Goal: Contribute content: Contribute content

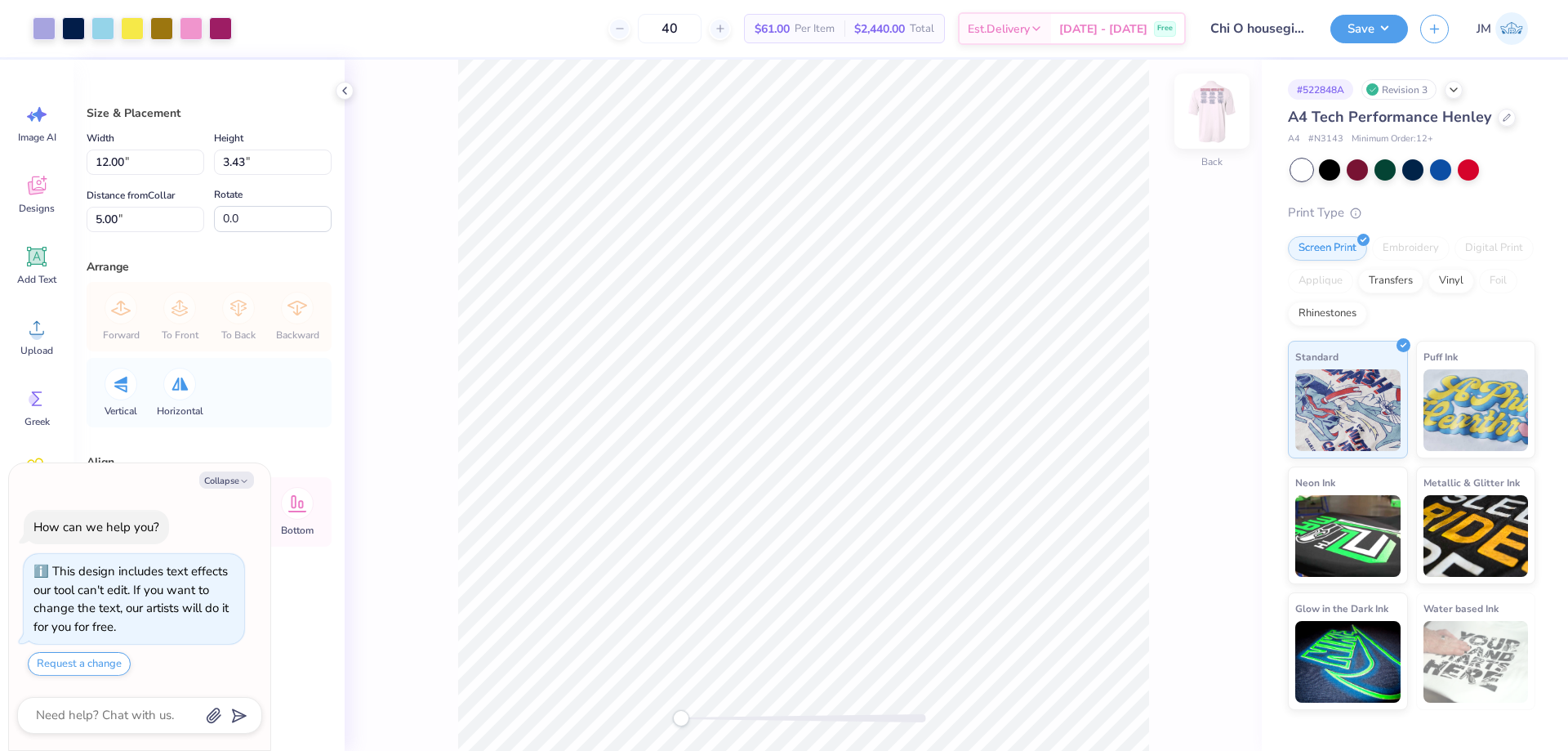
click at [1220, 121] on img at bounding box center [1212, 111] width 66 height 66
click at [874, 360] on li "Download vector" at bounding box center [889, 365] width 129 height 32
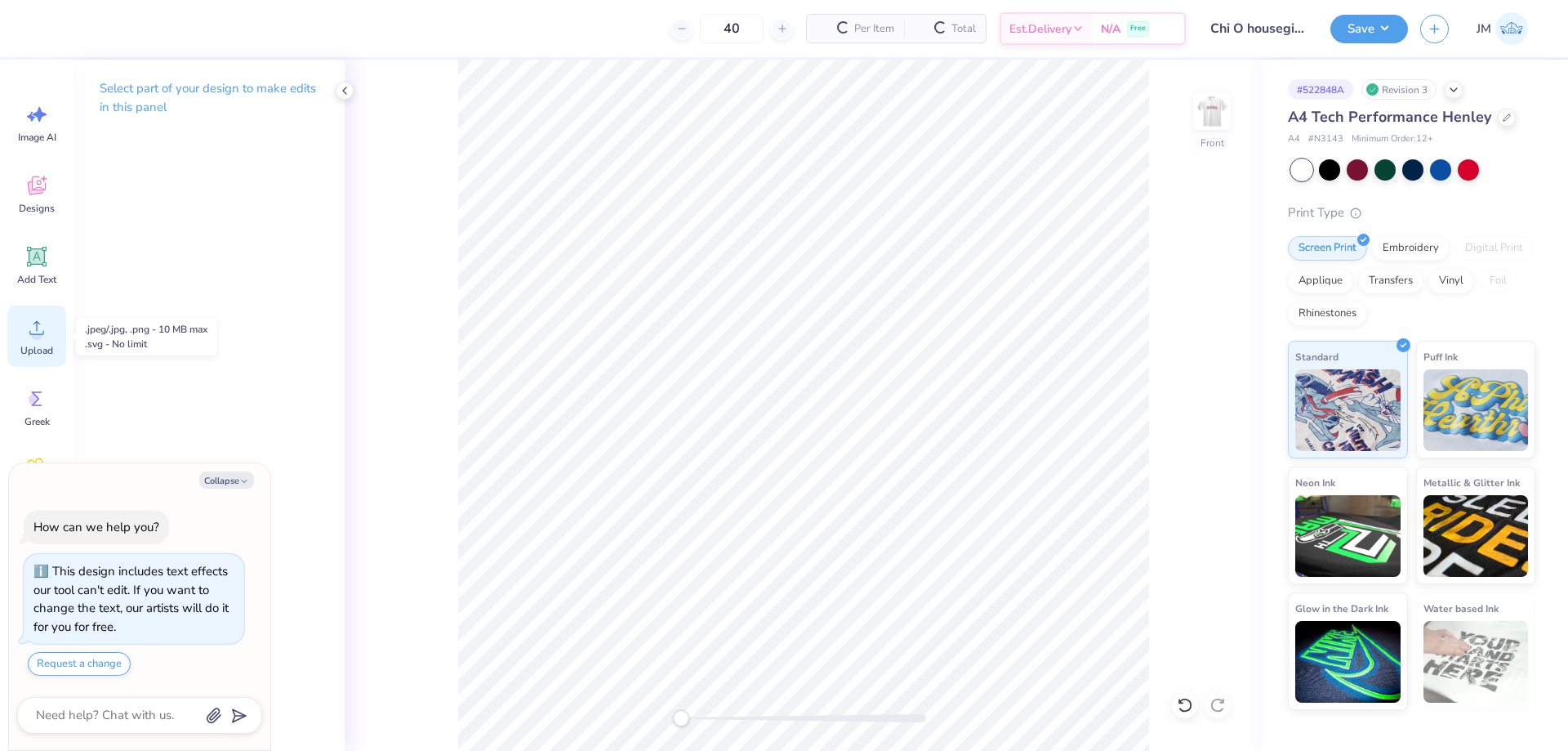
click at [38, 324] on icon at bounding box center [36, 327] width 24 height 24
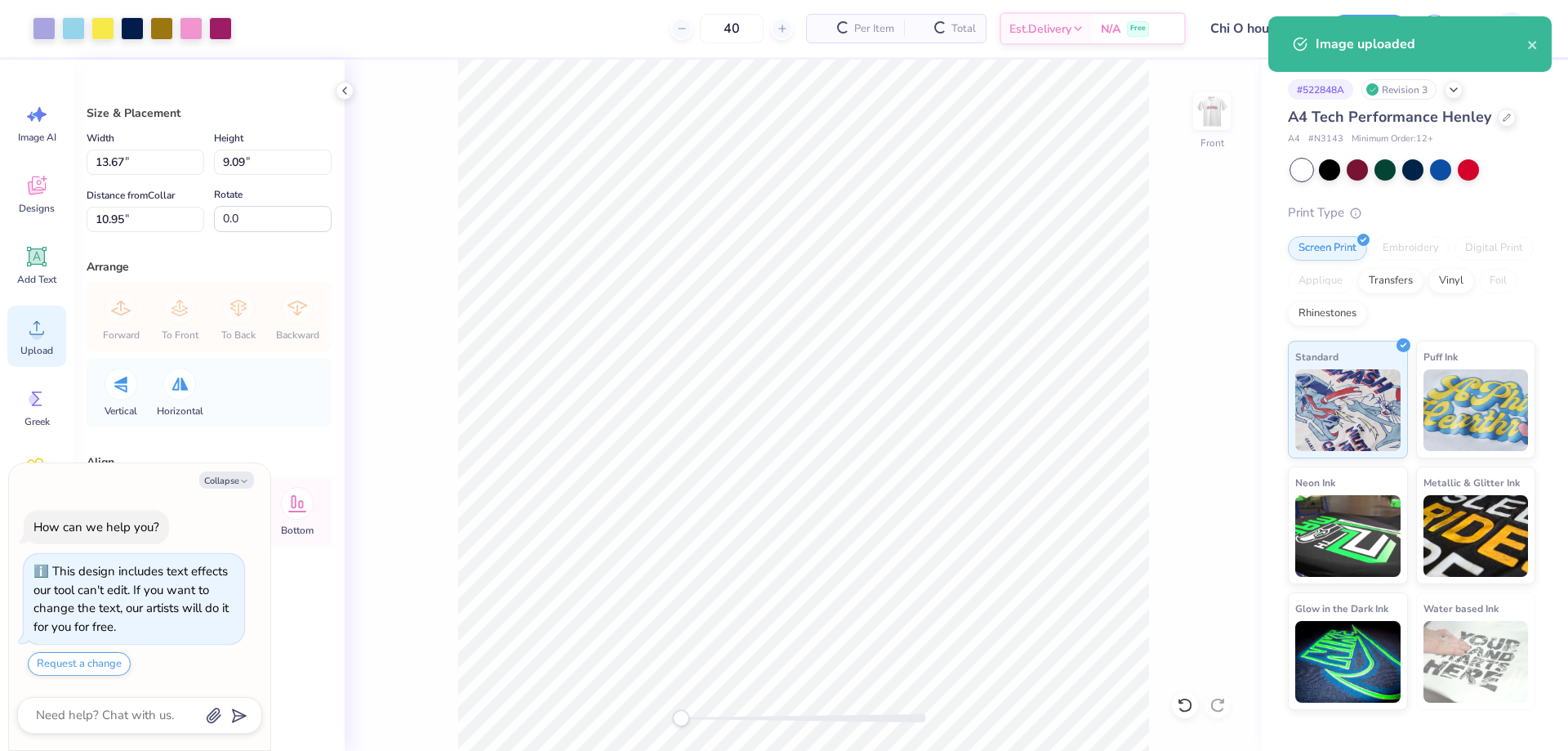
type textarea "x"
click at [144, 155] on input "13.67" at bounding box center [146, 163] width 118 height 25
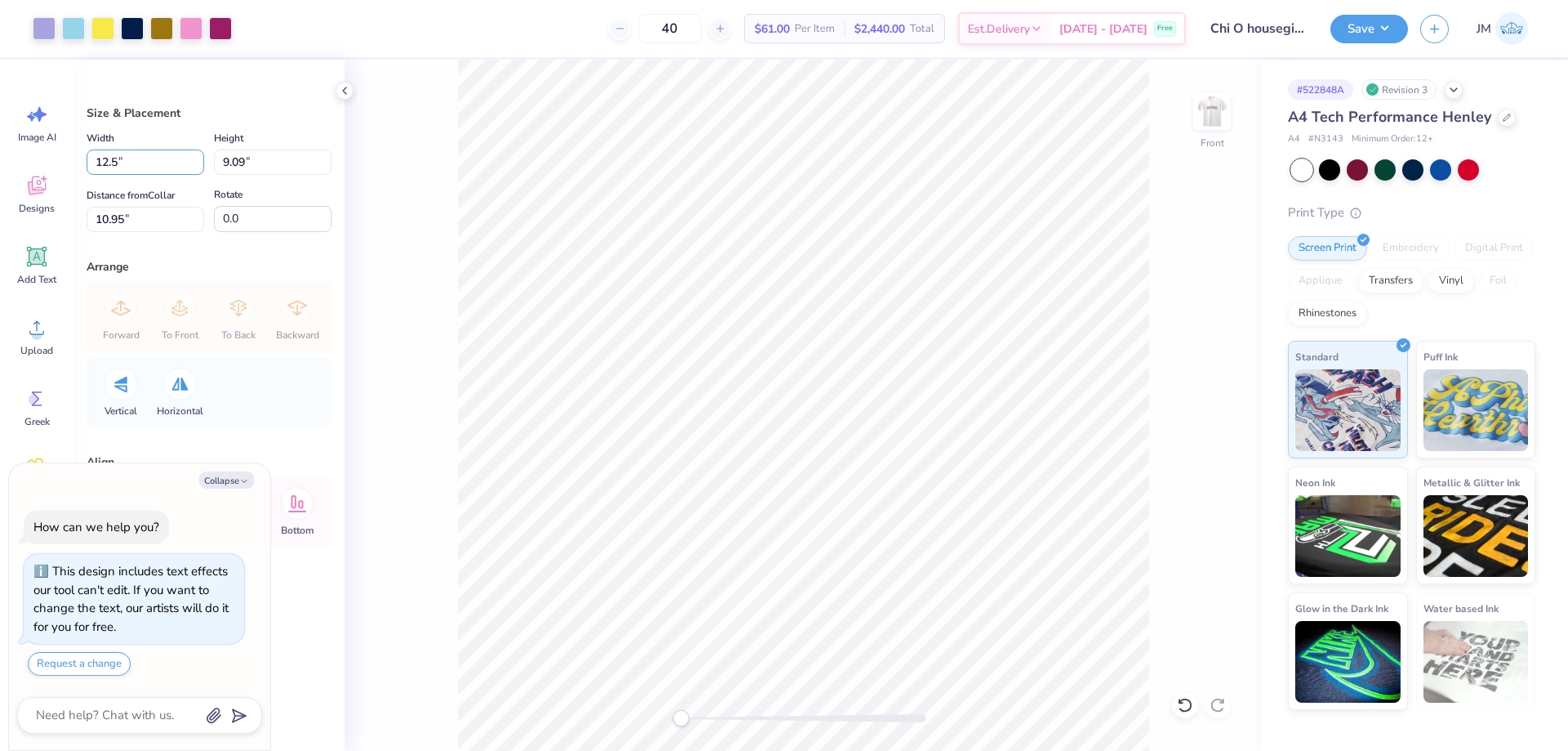
type input "12.5"
type textarea "x"
type input "12.50"
type input "8.31"
click at [155, 224] on input "11.34" at bounding box center [146, 220] width 118 height 25
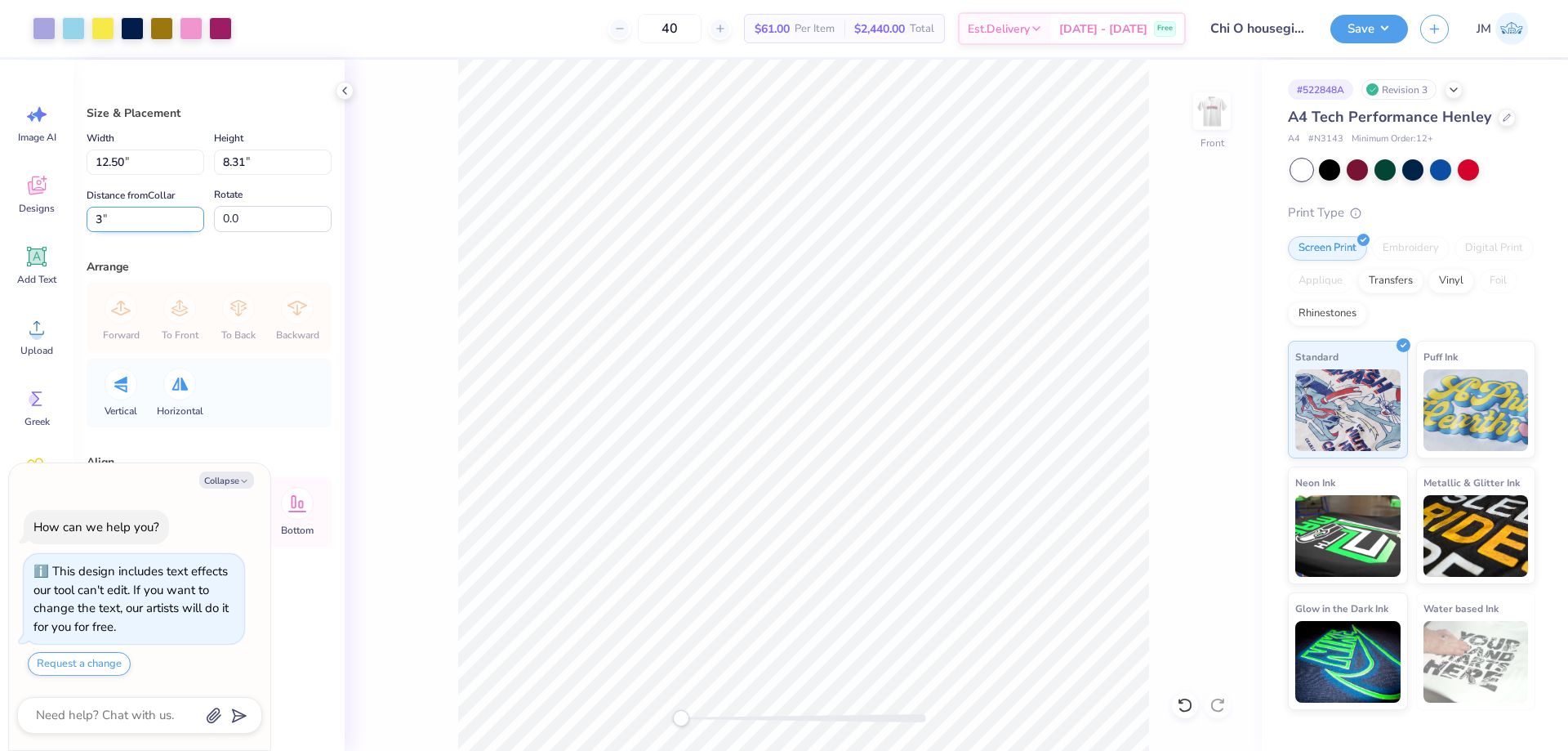
type input "3"
click at [1211, 109] on img at bounding box center [1212, 111] width 66 height 66
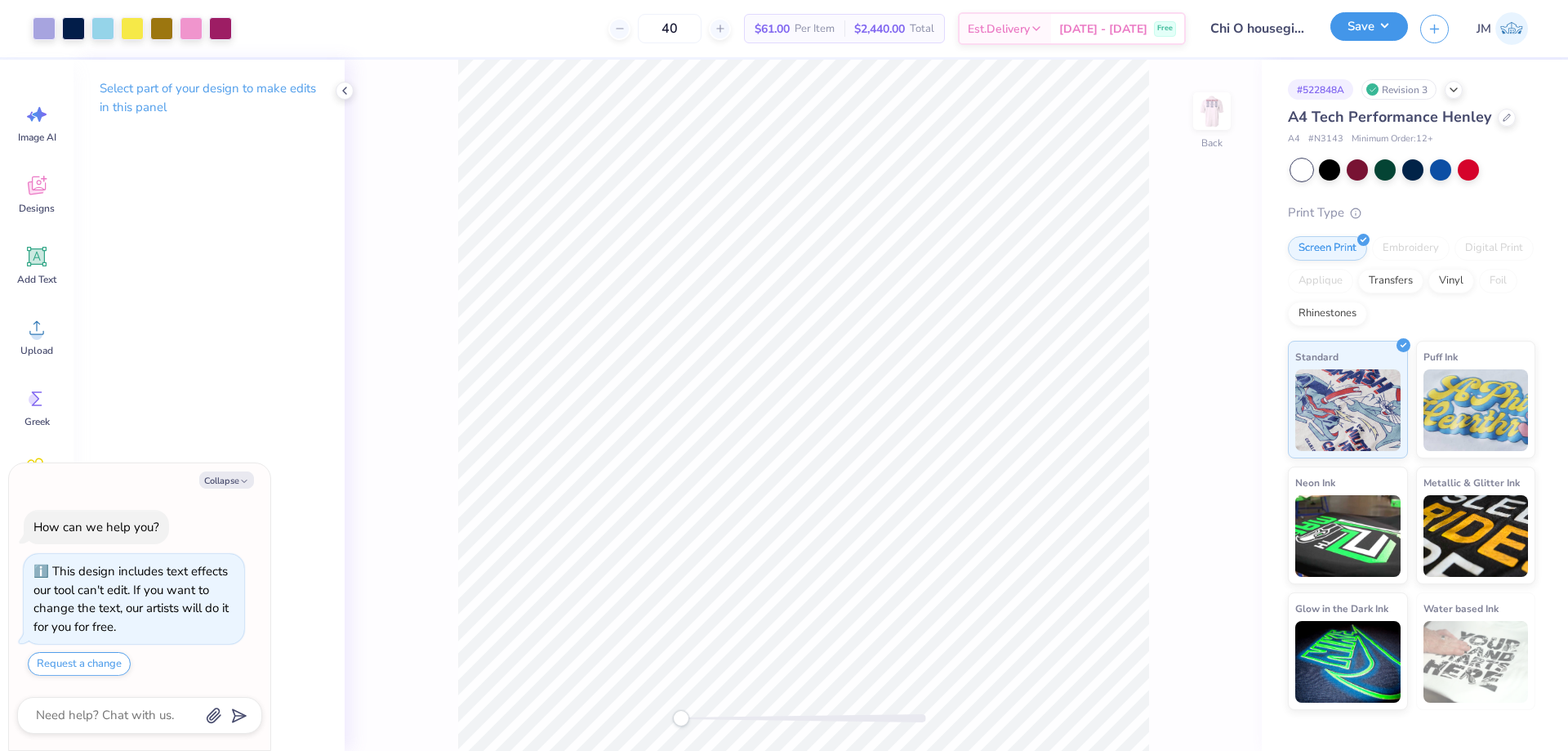
click at [1401, 33] on button "Save" at bounding box center [1370, 27] width 77 height 29
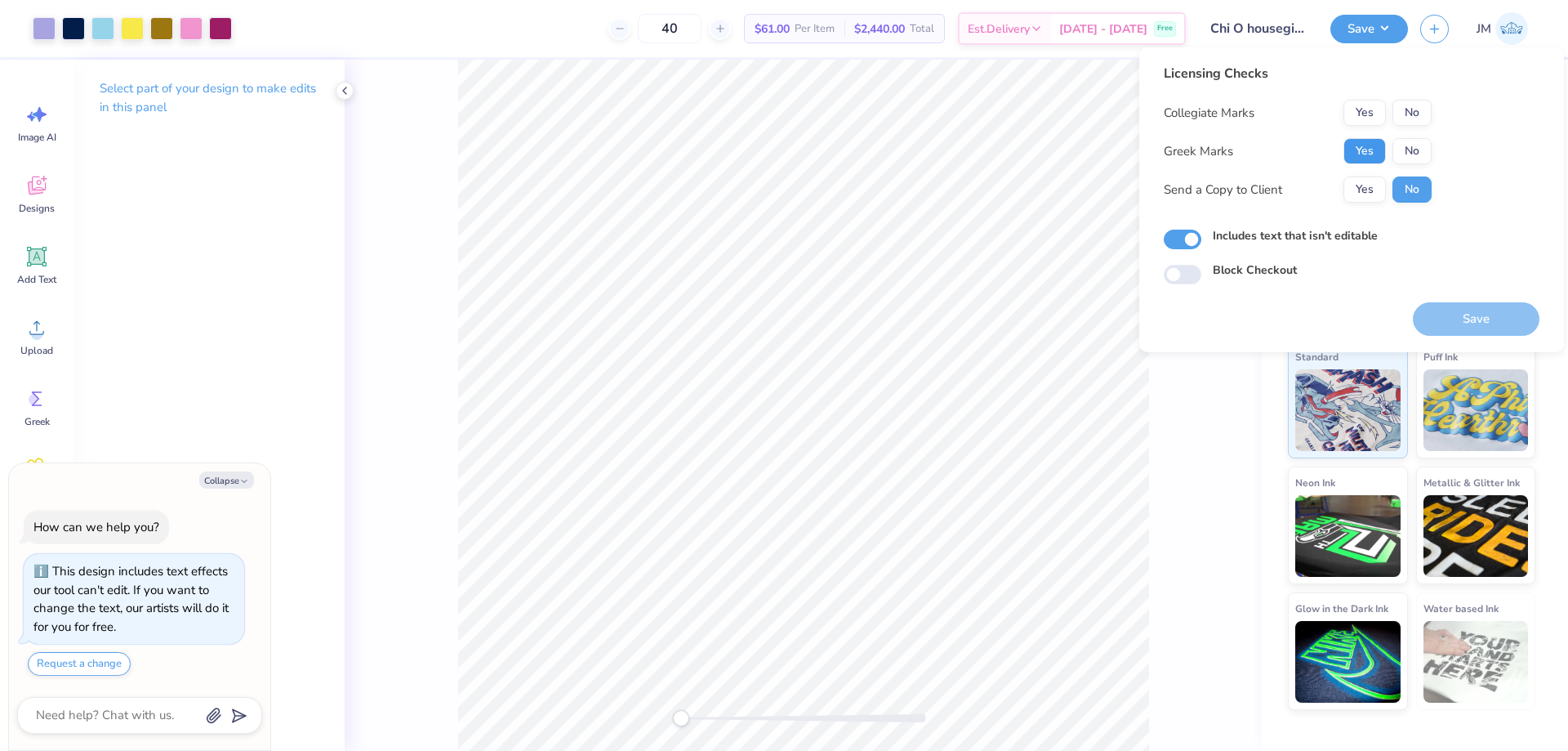
click at [1376, 154] on button "Yes" at bounding box center [1365, 151] width 43 height 26
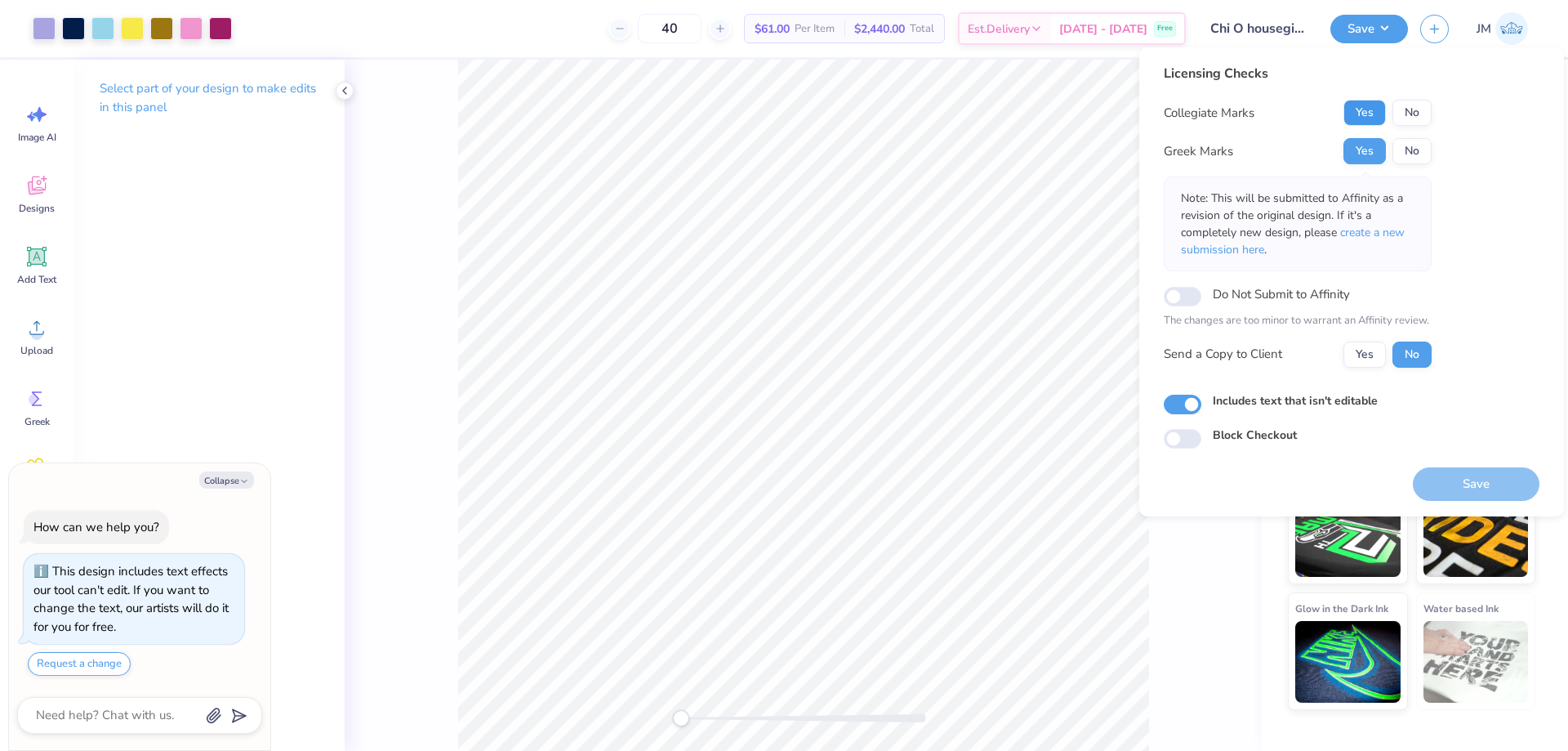
click at [1384, 117] on button "Yes" at bounding box center [1365, 112] width 43 height 26
click at [1398, 239] on span "create a new submission here" at bounding box center [1292, 241] width 223 height 33
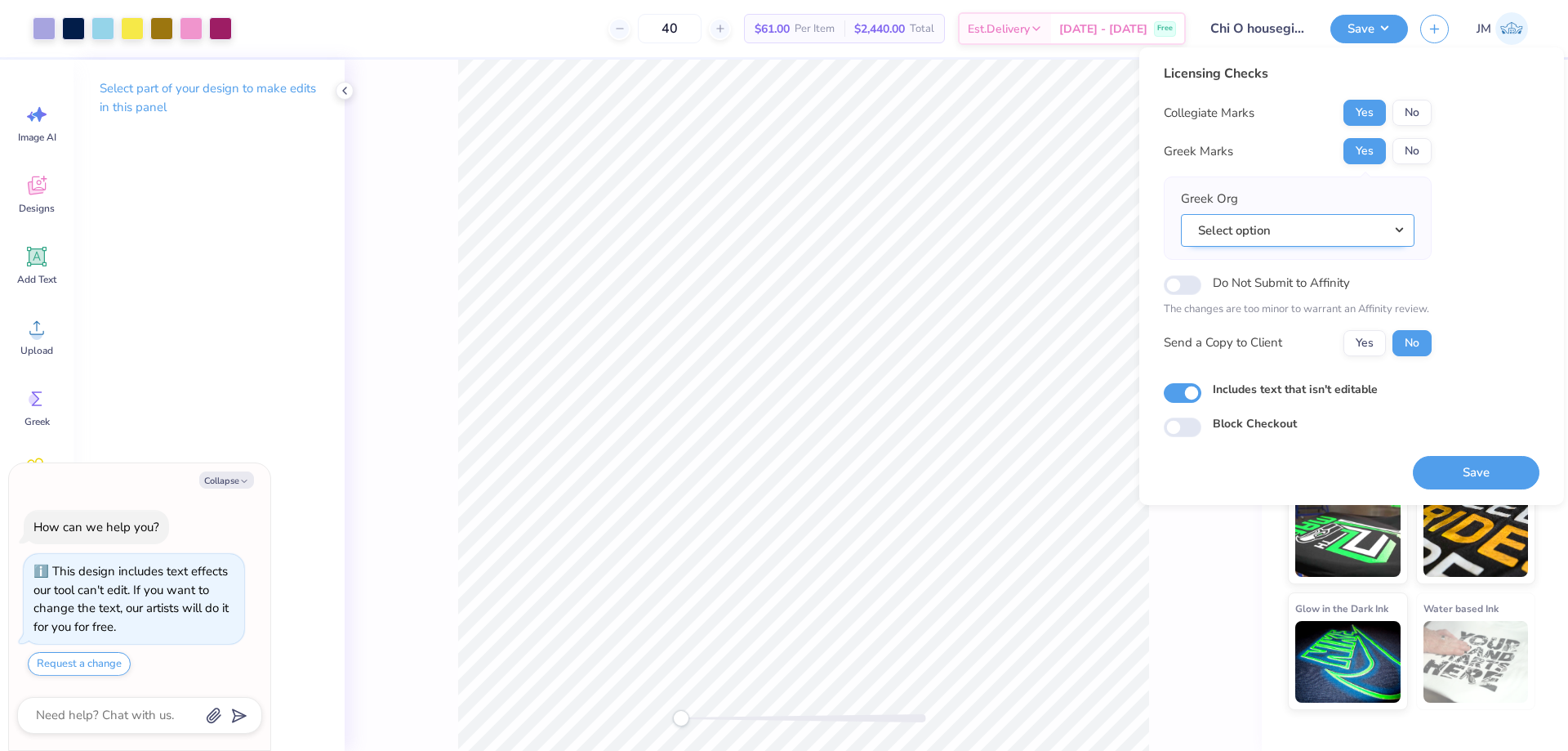
click at [1402, 226] on button "Select option" at bounding box center [1298, 230] width 234 height 34
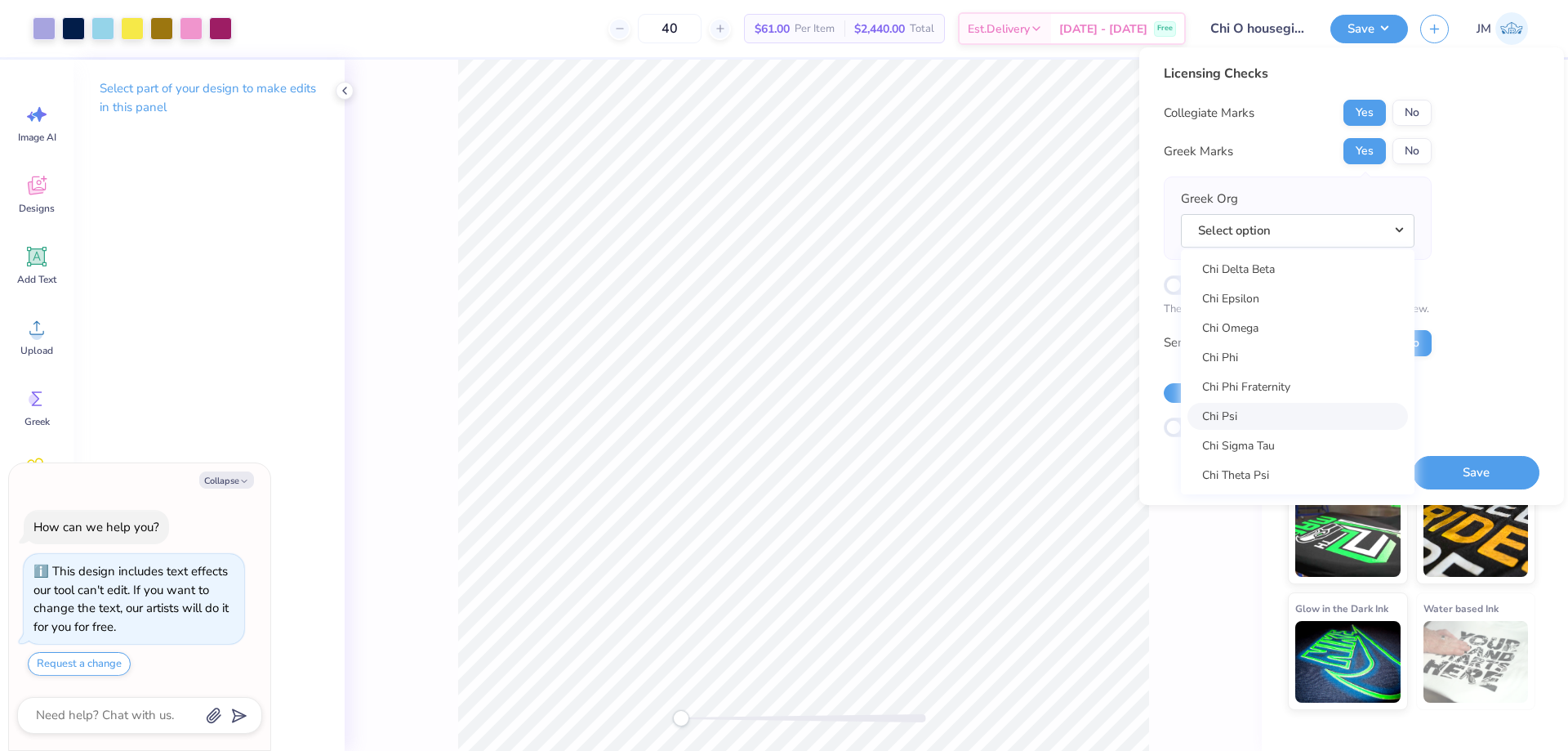
scroll to position [2967, 0]
click at [1289, 359] on link "Chi Omega" at bounding box center [1298, 363] width 221 height 27
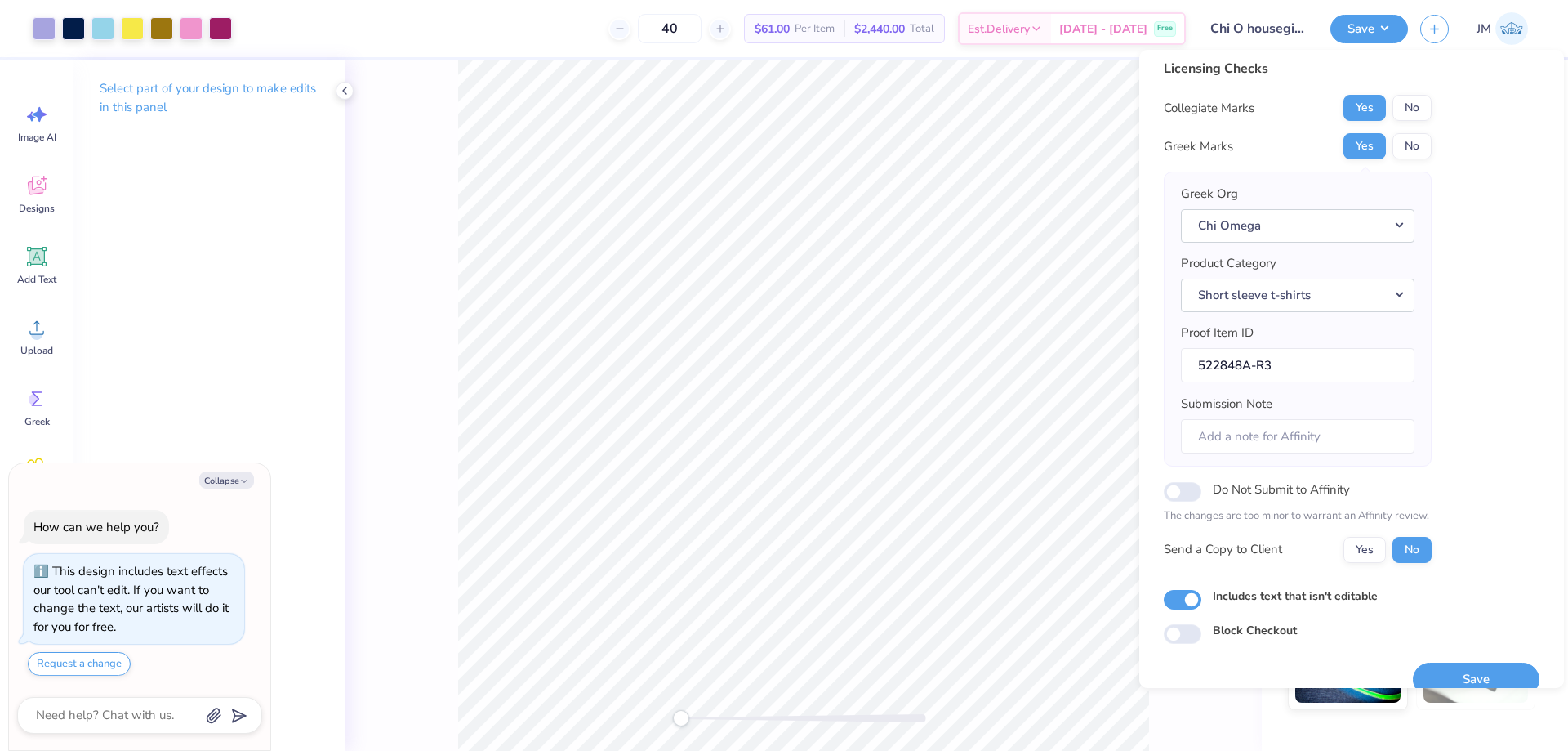
scroll to position [31, 0]
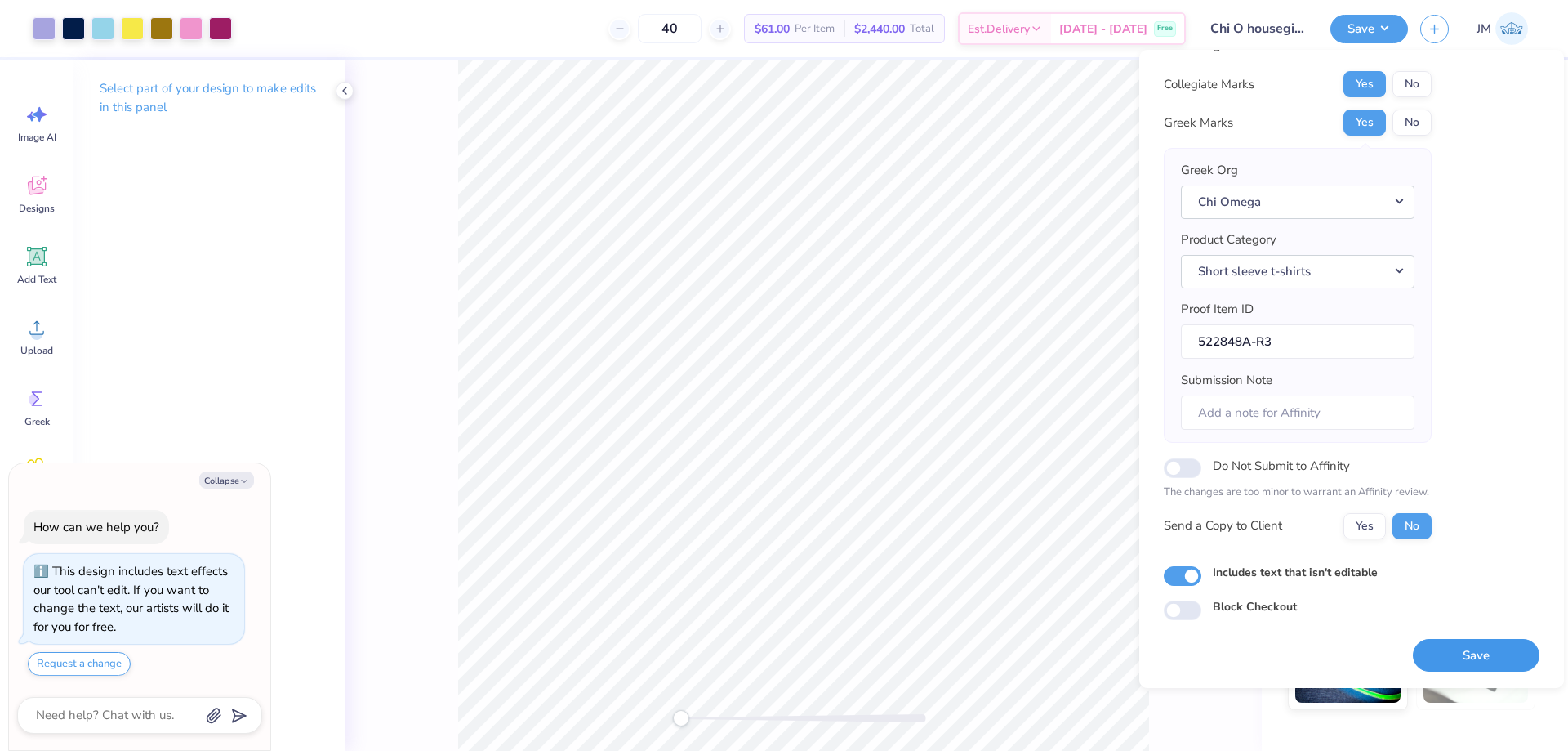
click at [1458, 646] on button "Save" at bounding box center [1476, 655] width 127 height 34
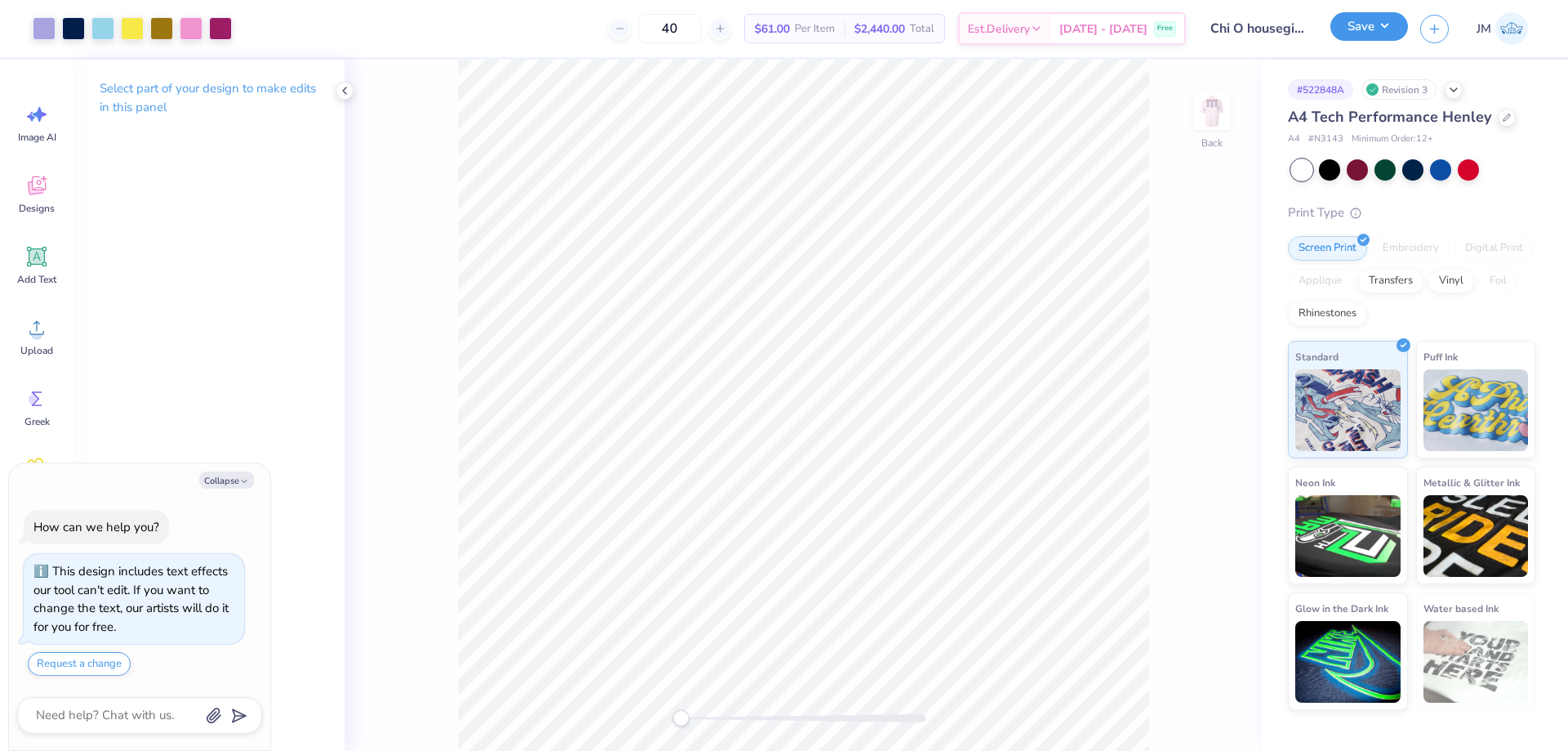
click at [1391, 31] on button "Save" at bounding box center [1370, 27] width 77 height 29
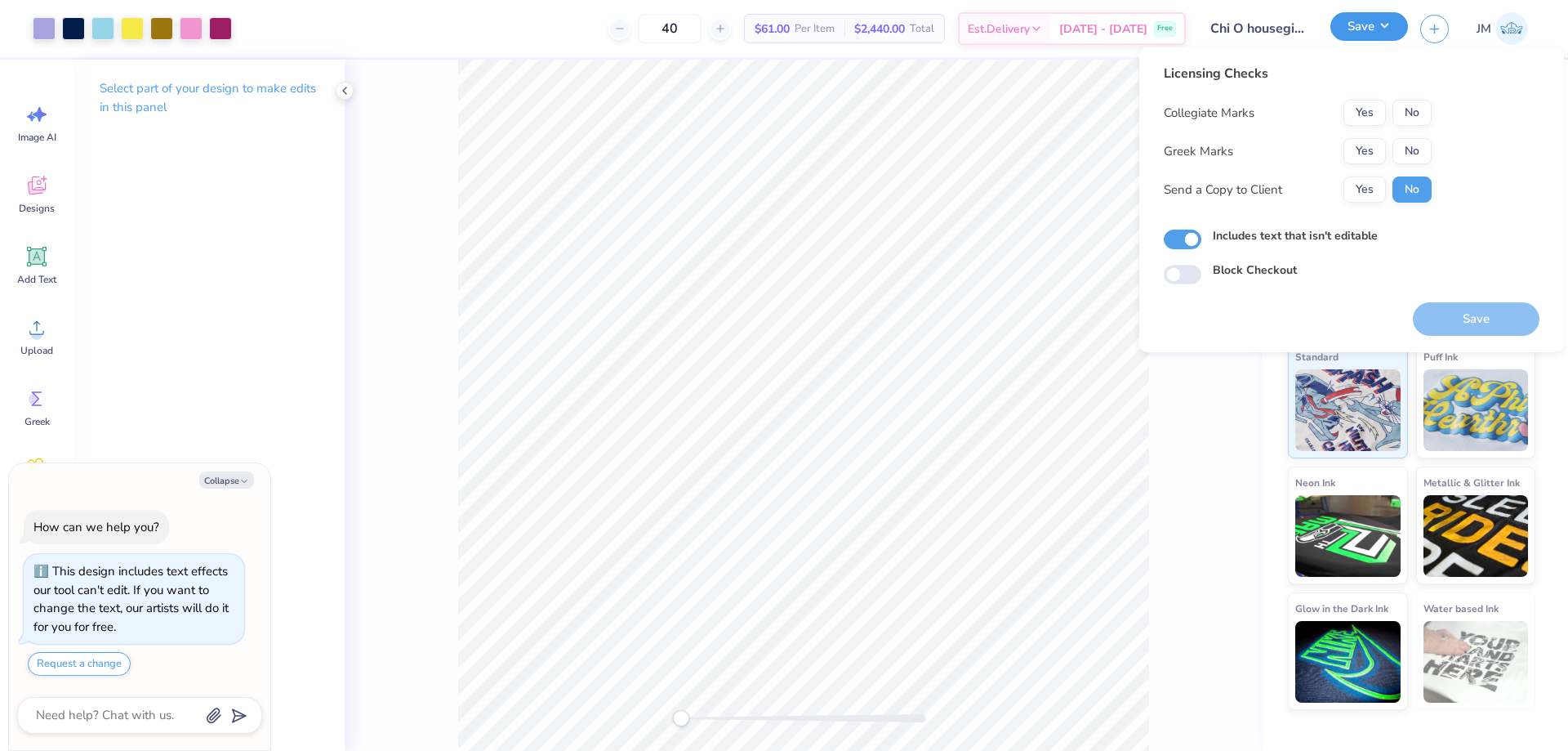
type textarea "x"
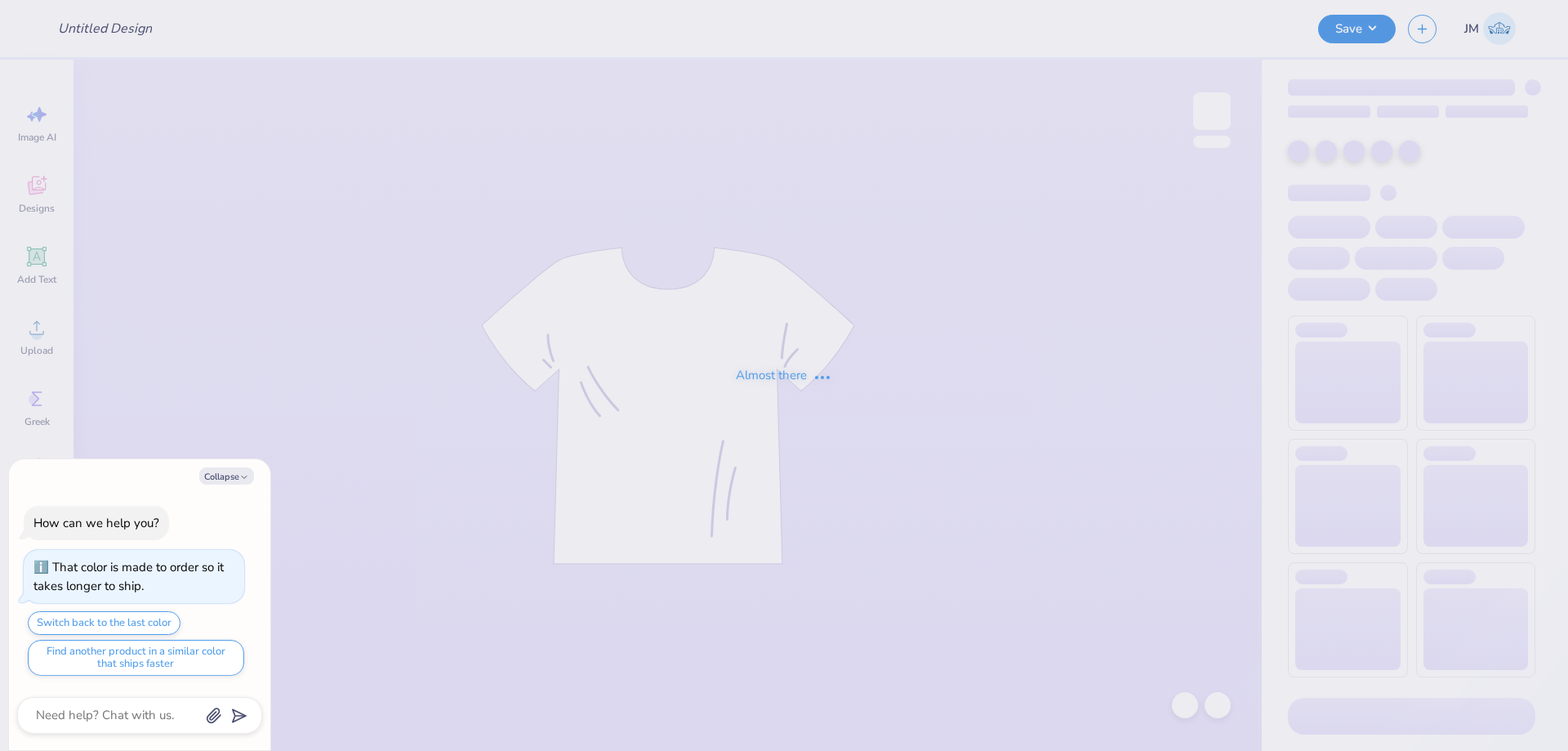
type textarea "x"
type input "mom day"
type textarea "x"
type input "50"
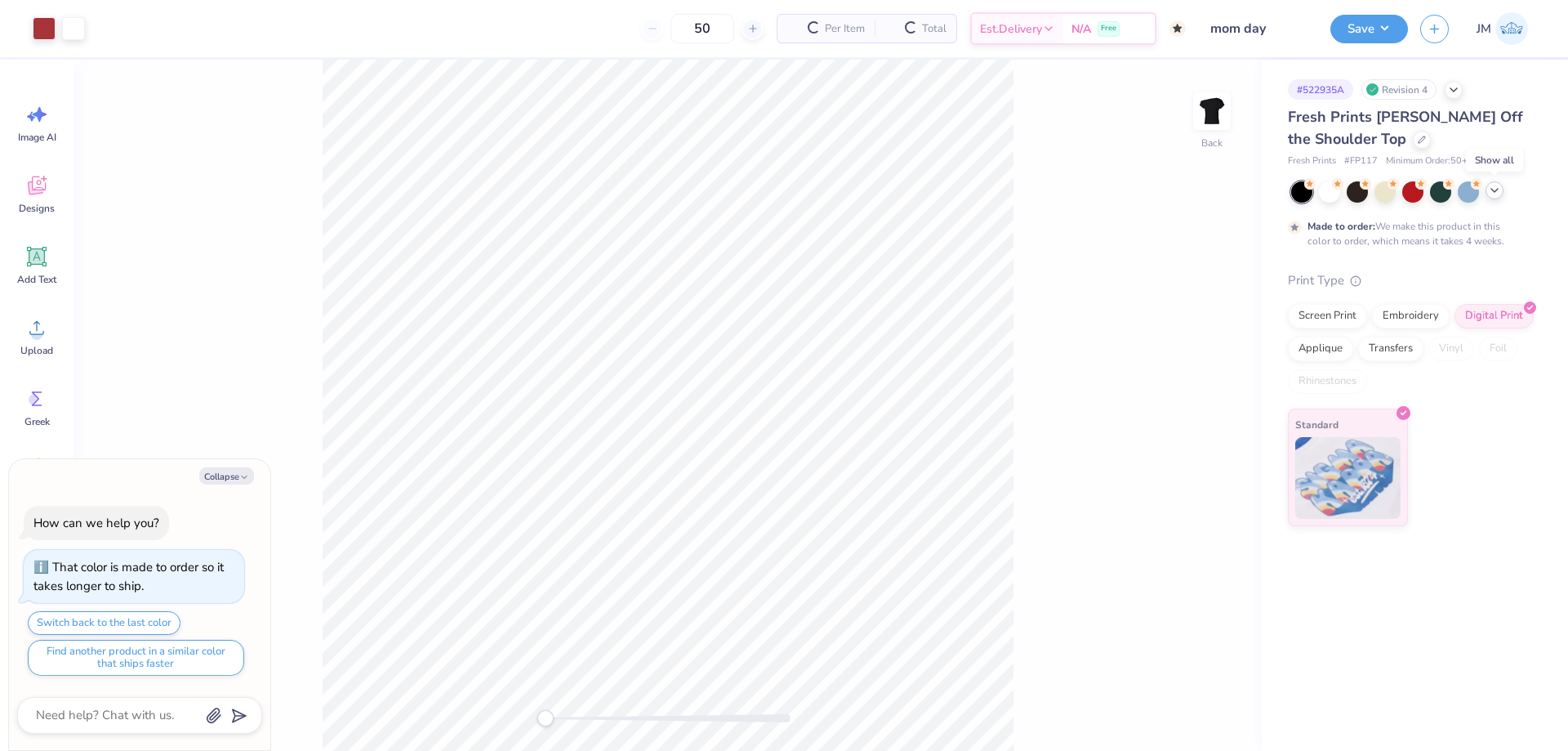
click at [1499, 191] on icon at bounding box center [1495, 191] width 14 height 14
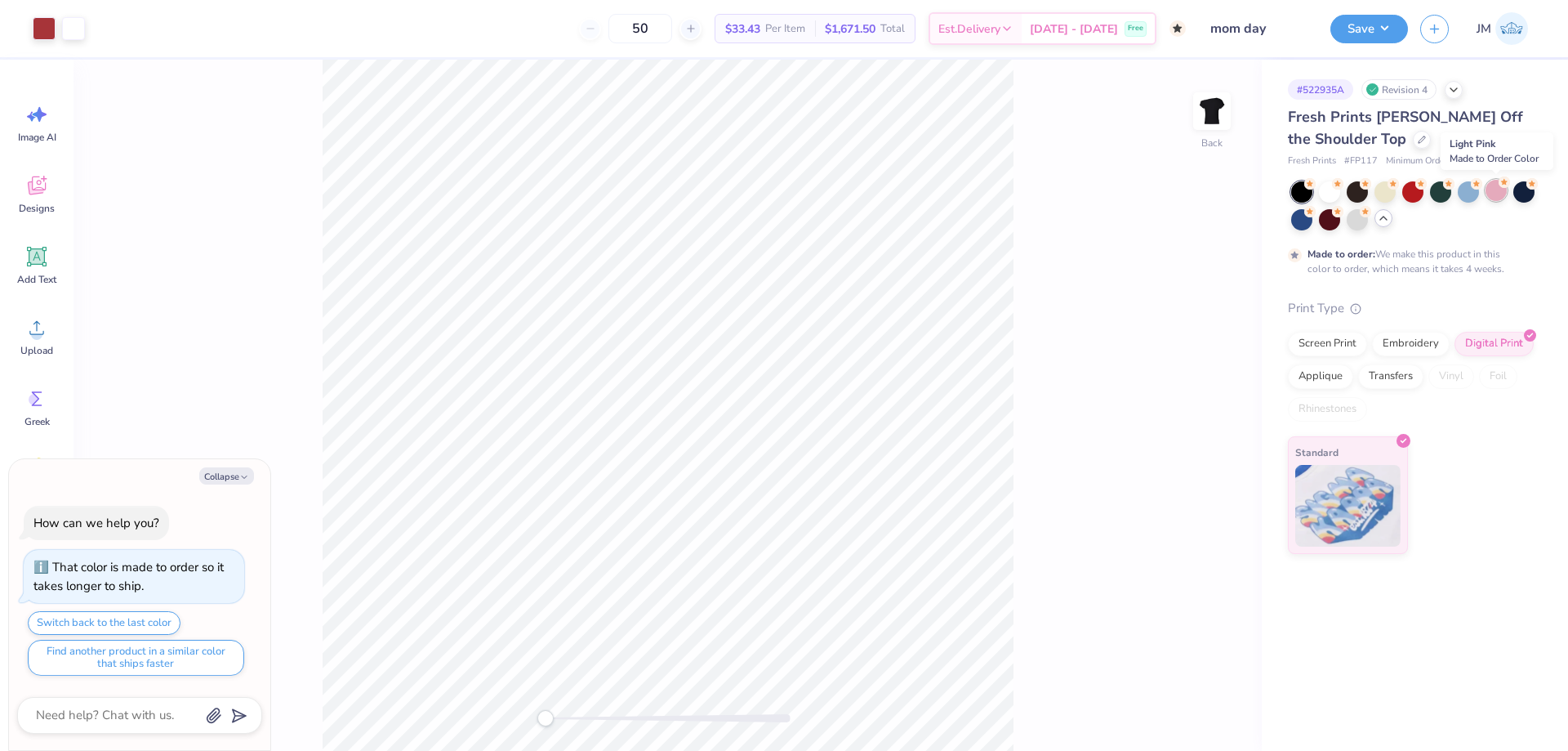
click at [1496, 188] on div at bounding box center [1496, 191] width 21 height 21
click at [239, 477] on button "Collapse" at bounding box center [226, 476] width 55 height 17
type textarea "x"
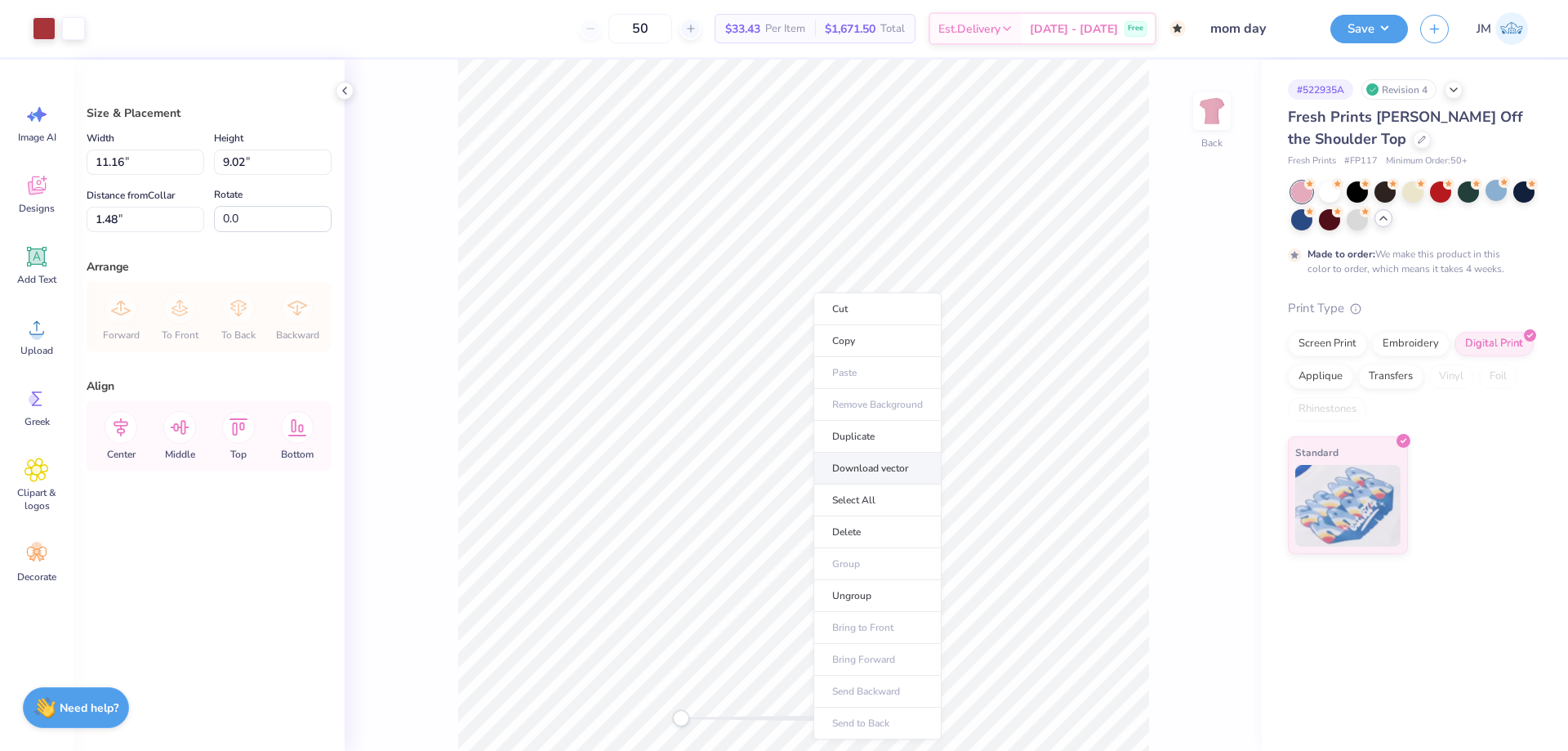
click at [873, 475] on li "Download vector" at bounding box center [877, 468] width 129 height 32
click at [880, 596] on li "Ungroup" at bounding box center [886, 603] width 129 height 32
click at [917, 566] on li "Group" at bounding box center [931, 571] width 129 height 32
type input "11.16"
type input "9.02"
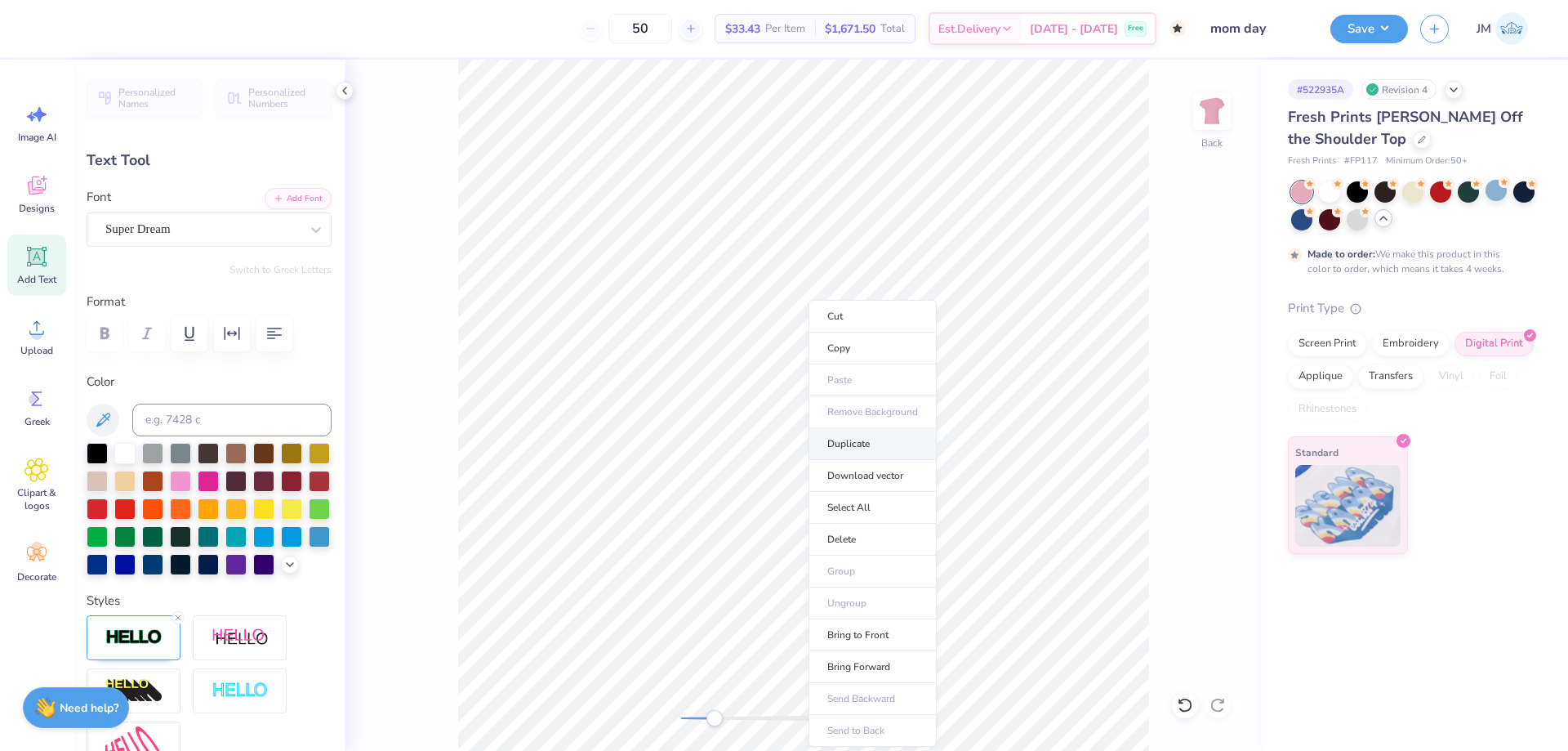
click at [833, 446] on li "Duplicate" at bounding box center [873, 444] width 129 height 32
type input "9.65"
type textarea "TM"
type input "0.24"
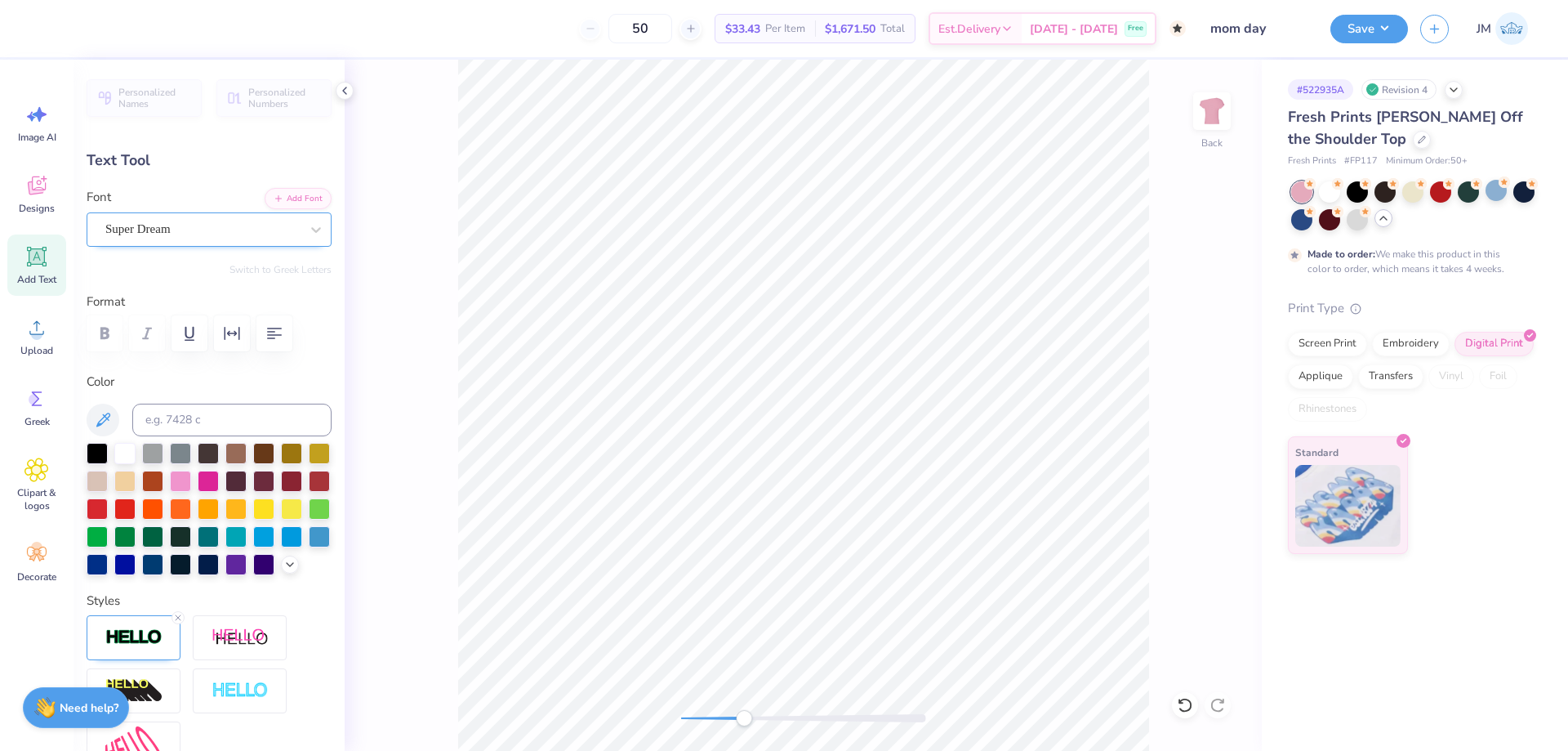
type input "0.13"
type input "12.66"
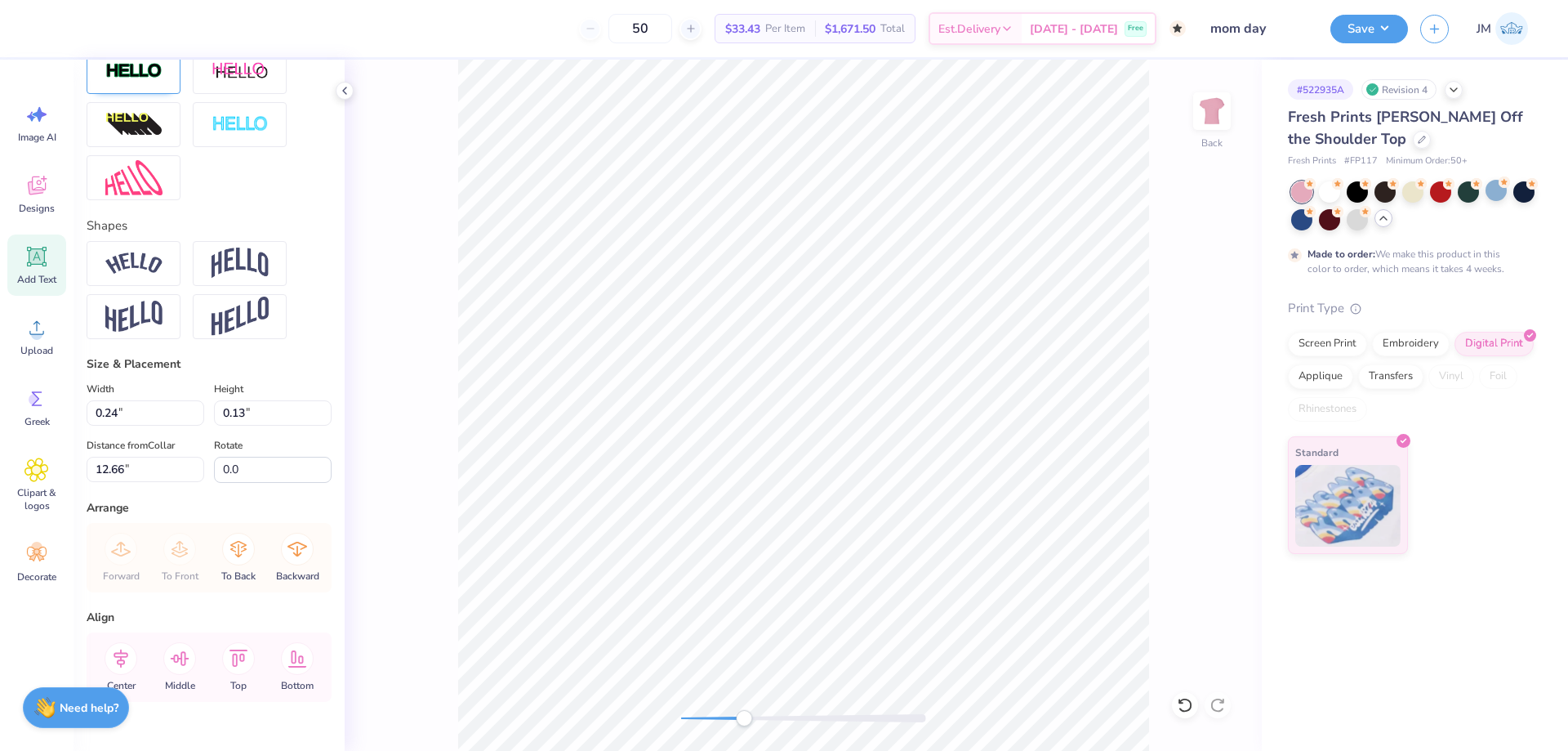
scroll to position [627, 0]
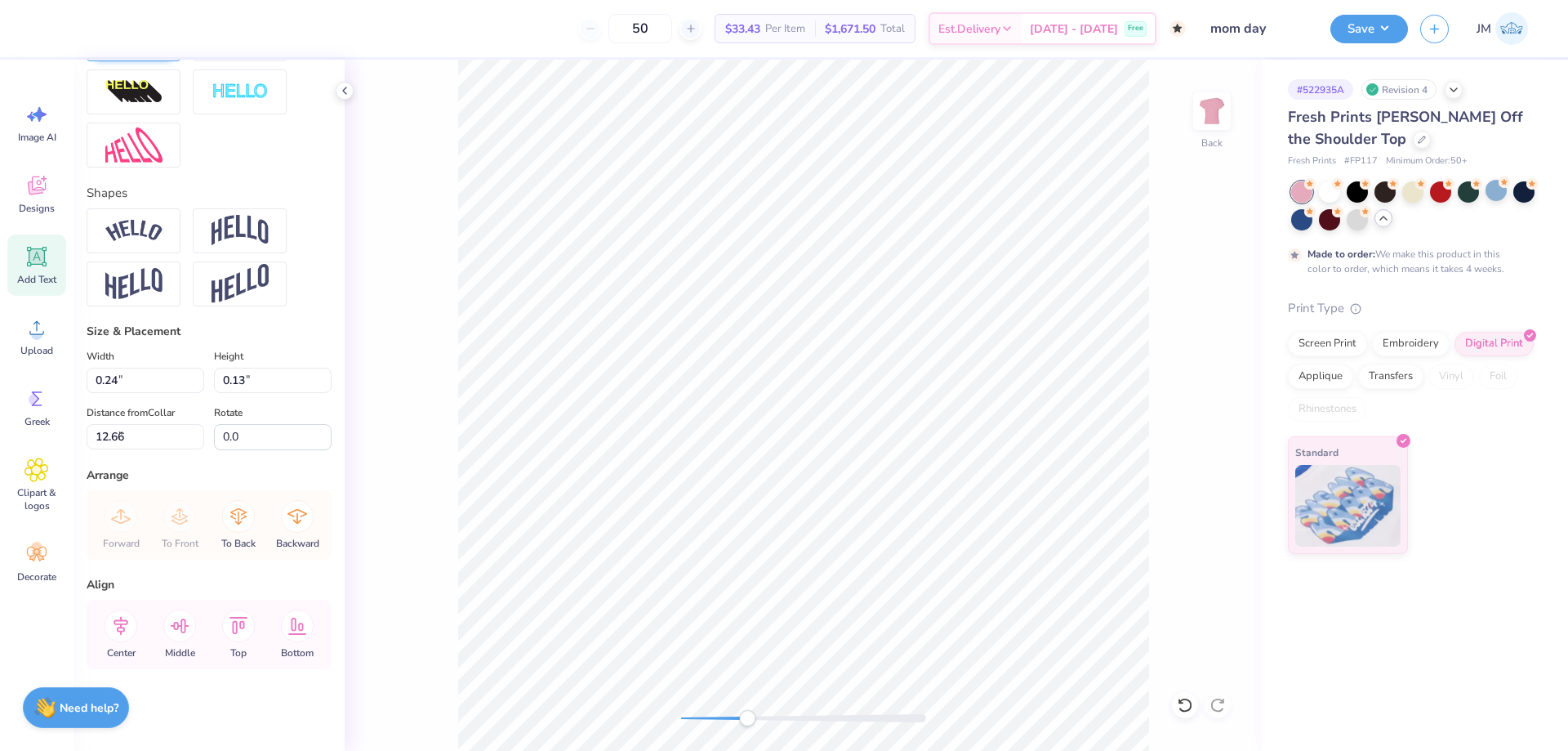
type input "0.28"
type input "0.15"
type input "8.65"
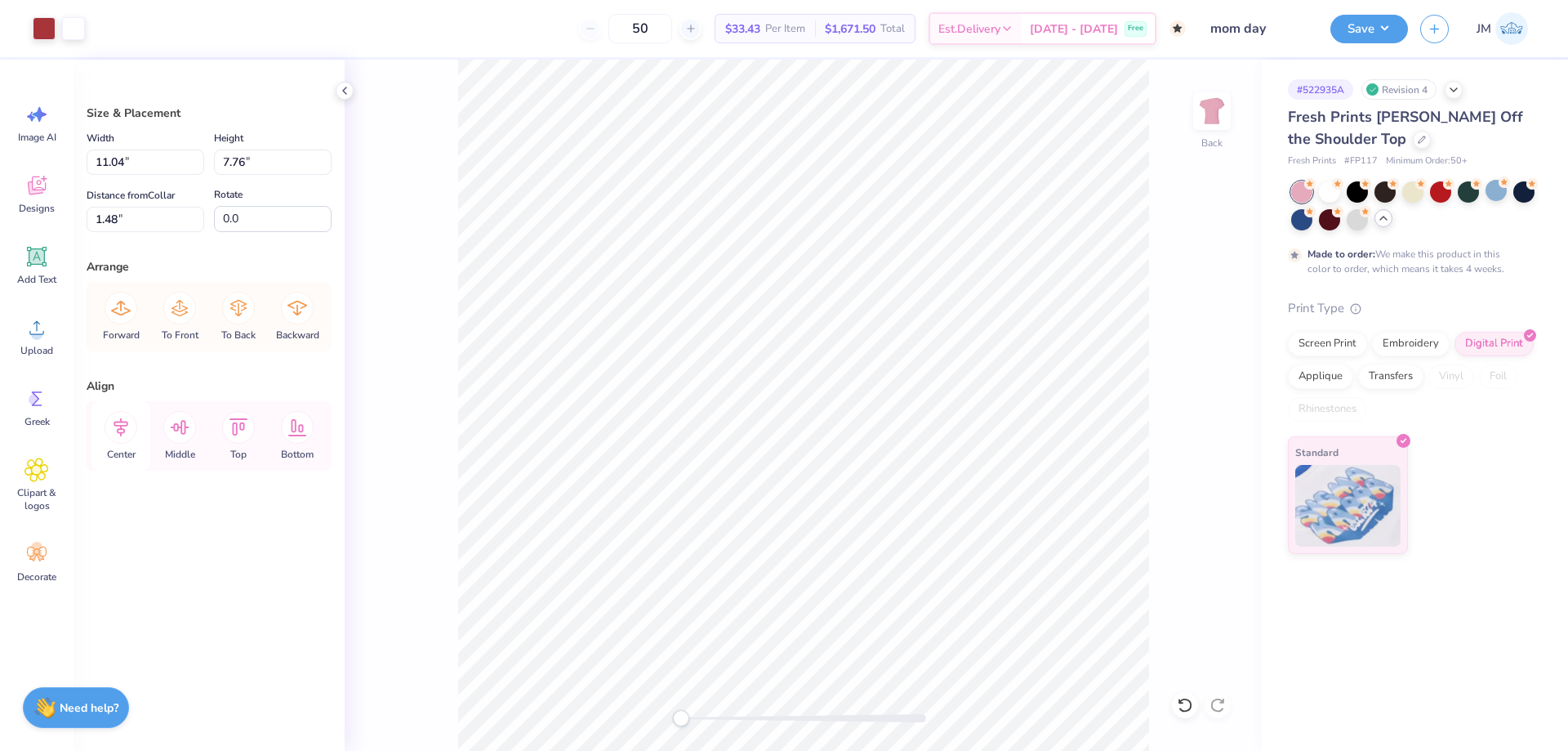
click at [127, 434] on icon at bounding box center [121, 428] width 33 height 33
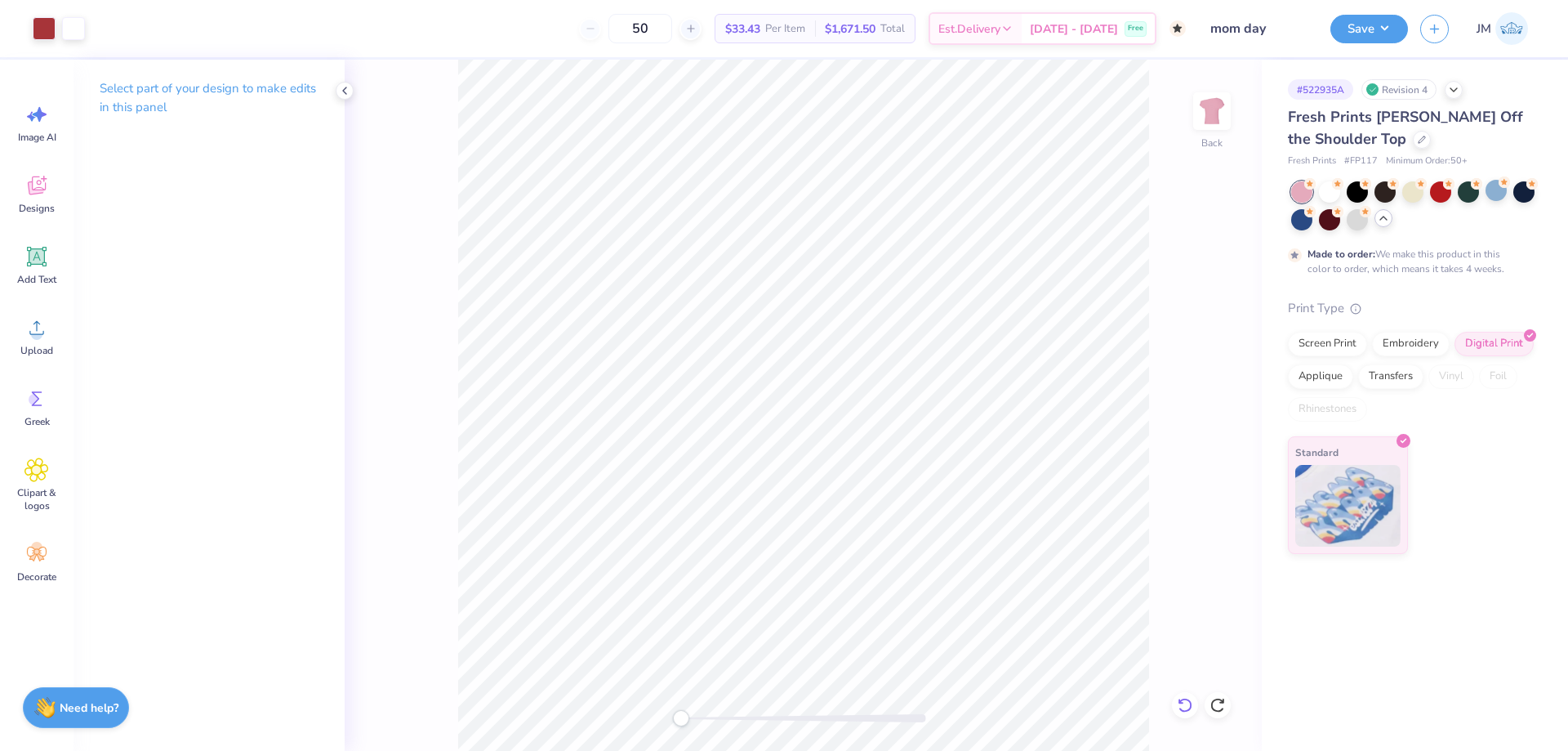
click at [1186, 700] on icon at bounding box center [1185, 705] width 14 height 15
click at [1214, 699] on icon at bounding box center [1218, 705] width 16 height 16
click at [1185, 706] on icon at bounding box center [1185, 705] width 16 height 16
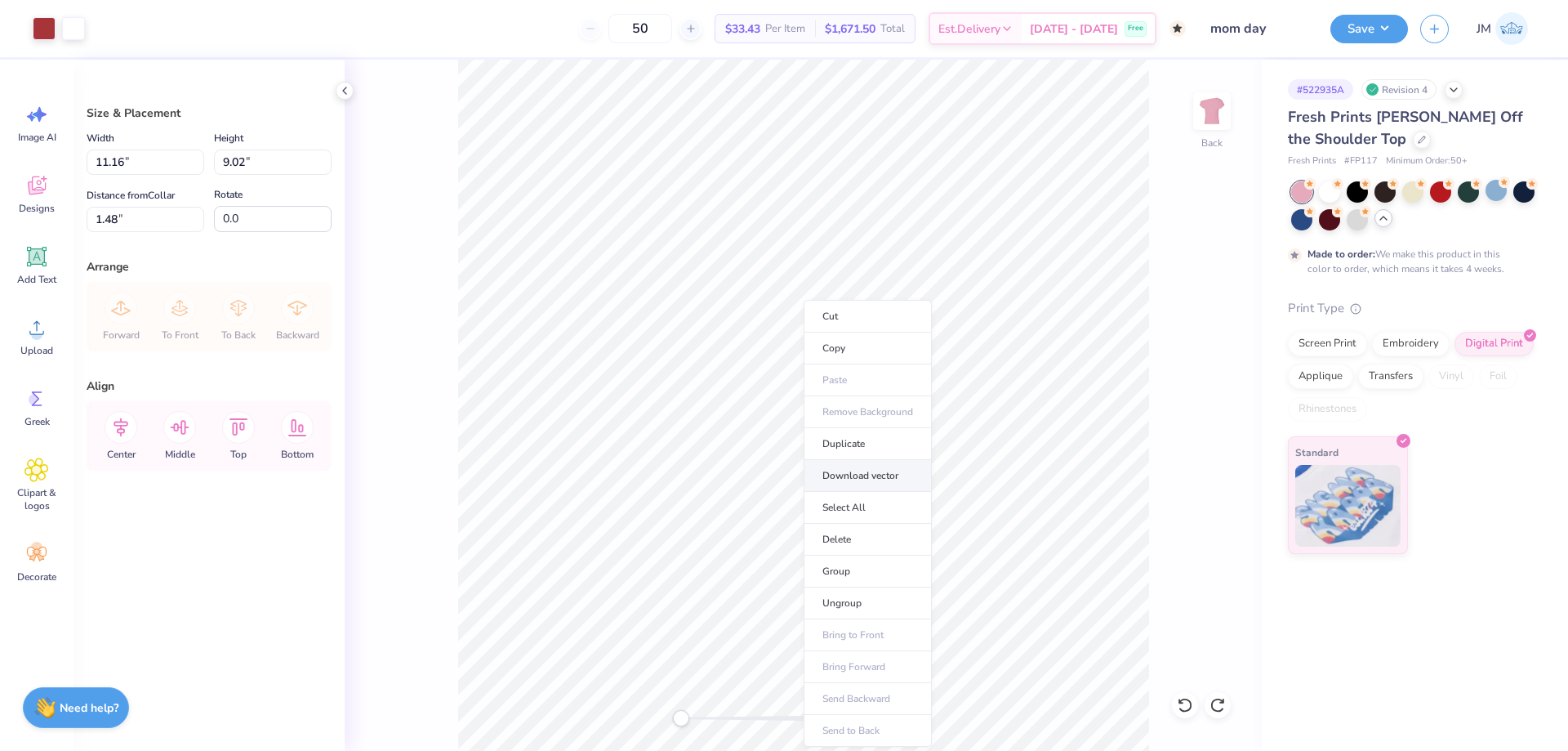
click at [873, 470] on li "Download vector" at bounding box center [868, 475] width 129 height 32
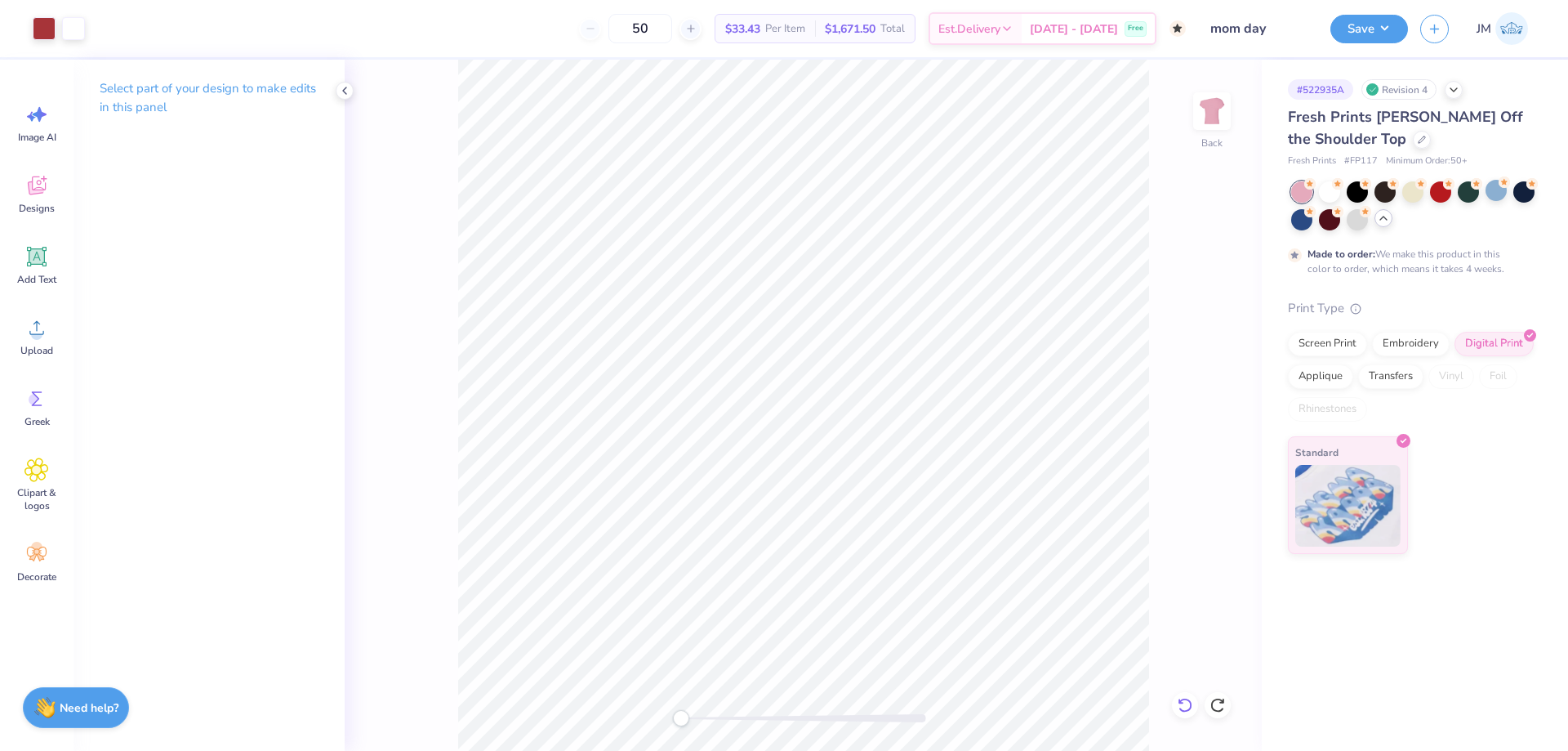
click at [1193, 704] on icon at bounding box center [1185, 705] width 16 height 16
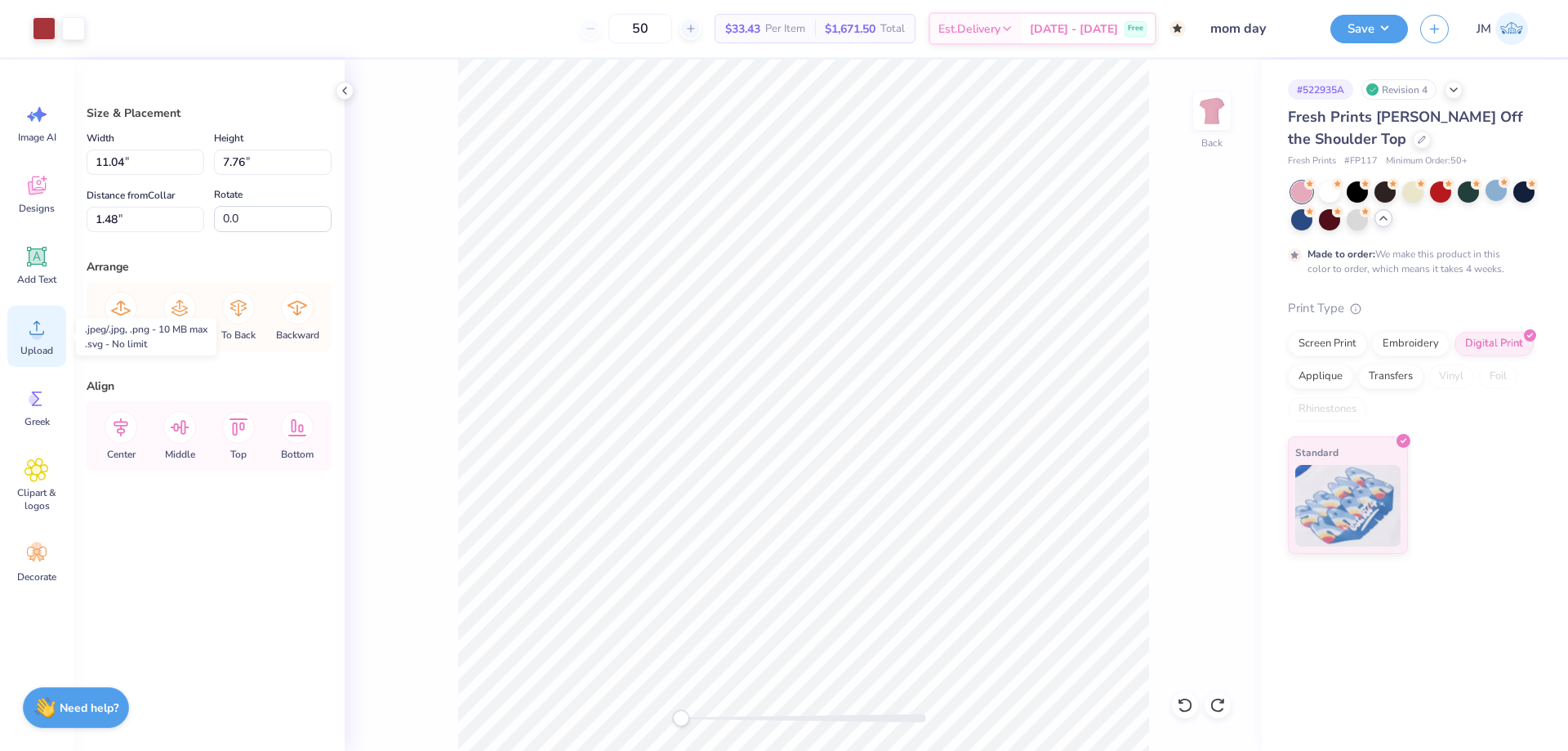
click at [35, 345] on span "Upload" at bounding box center [37, 351] width 33 height 14
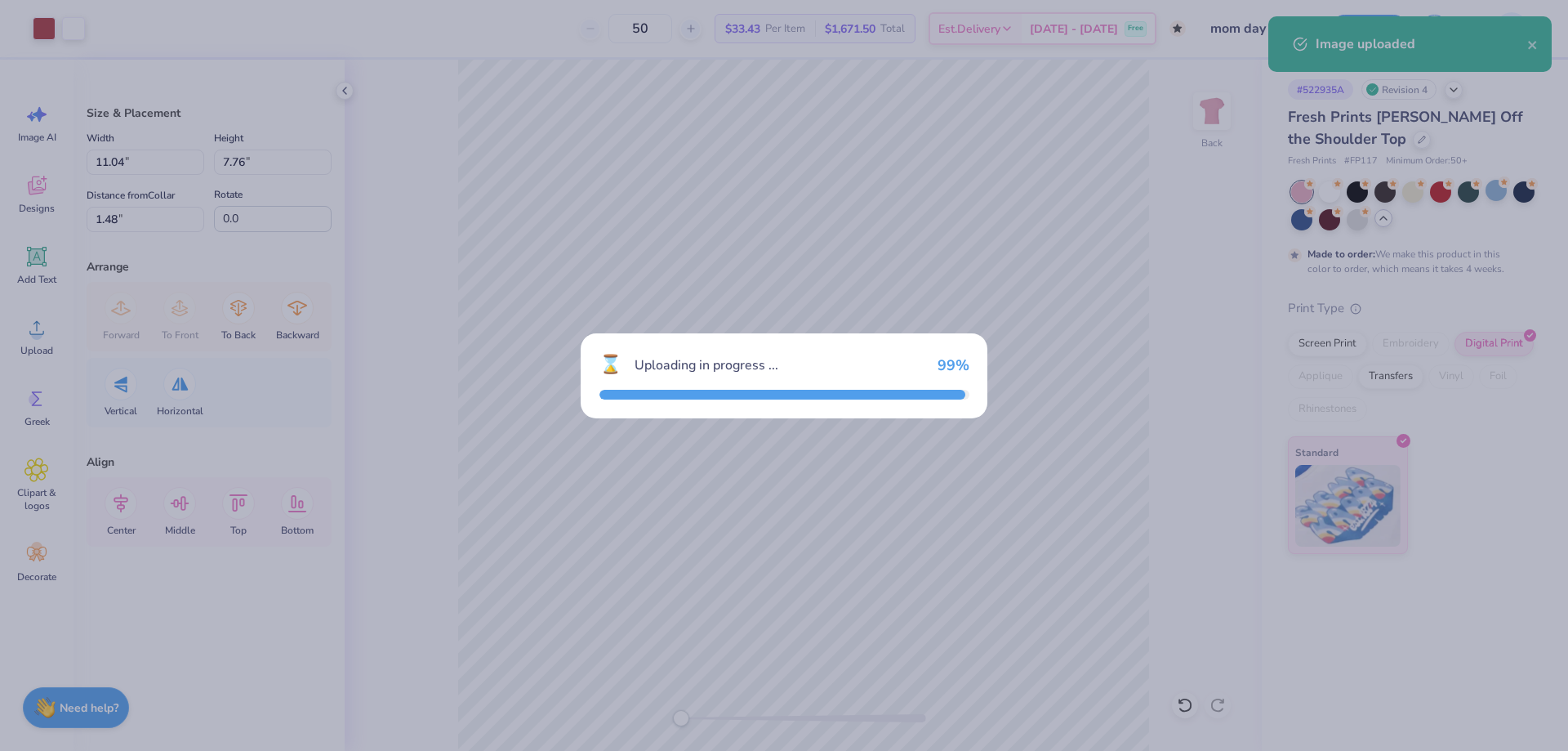
type input "13.43"
type input "9.43"
type input "5.78"
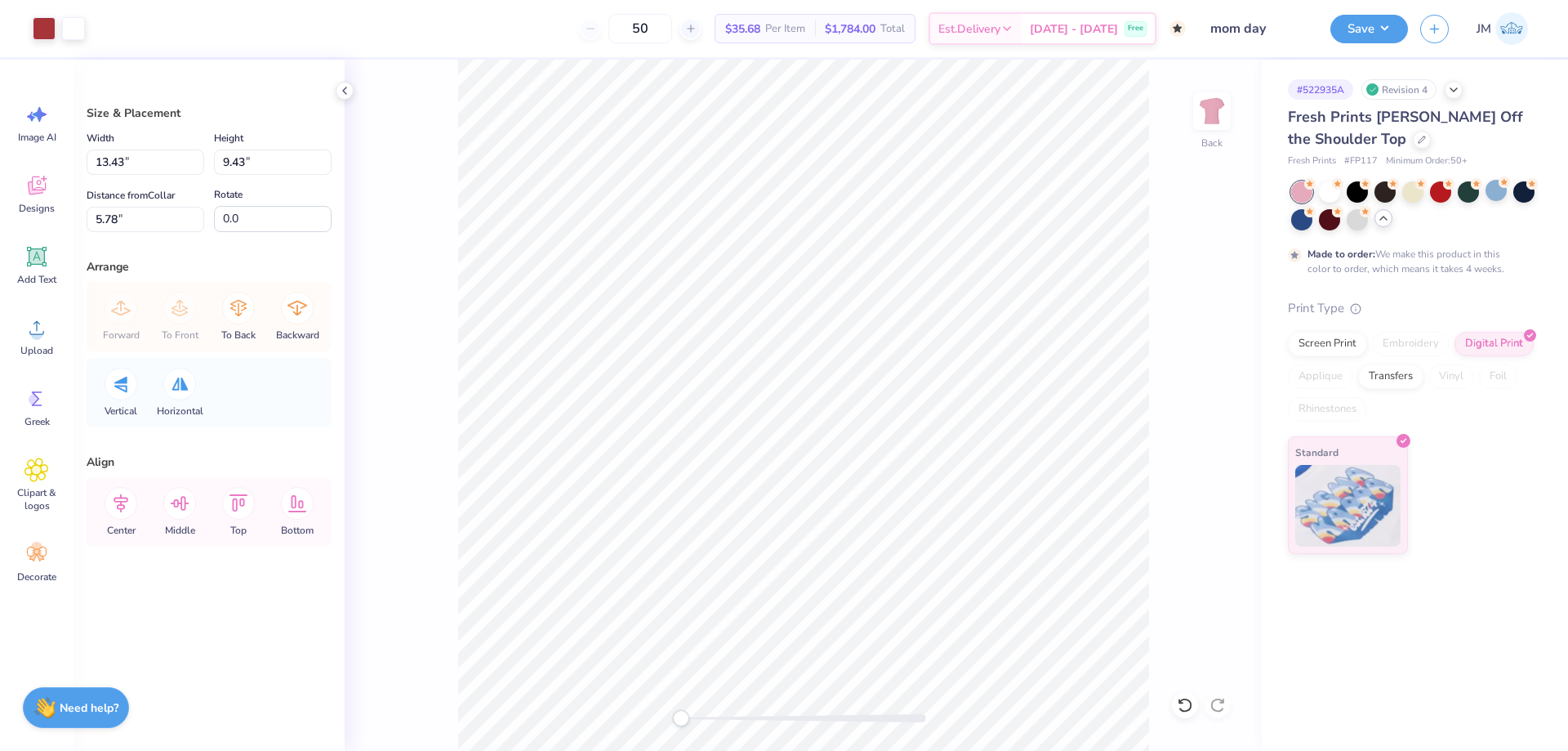
type input "13.43"
type input "9.43"
type input "5.78"
click at [142, 165] on input "13.43" at bounding box center [146, 163] width 118 height 25
type input "11.04"
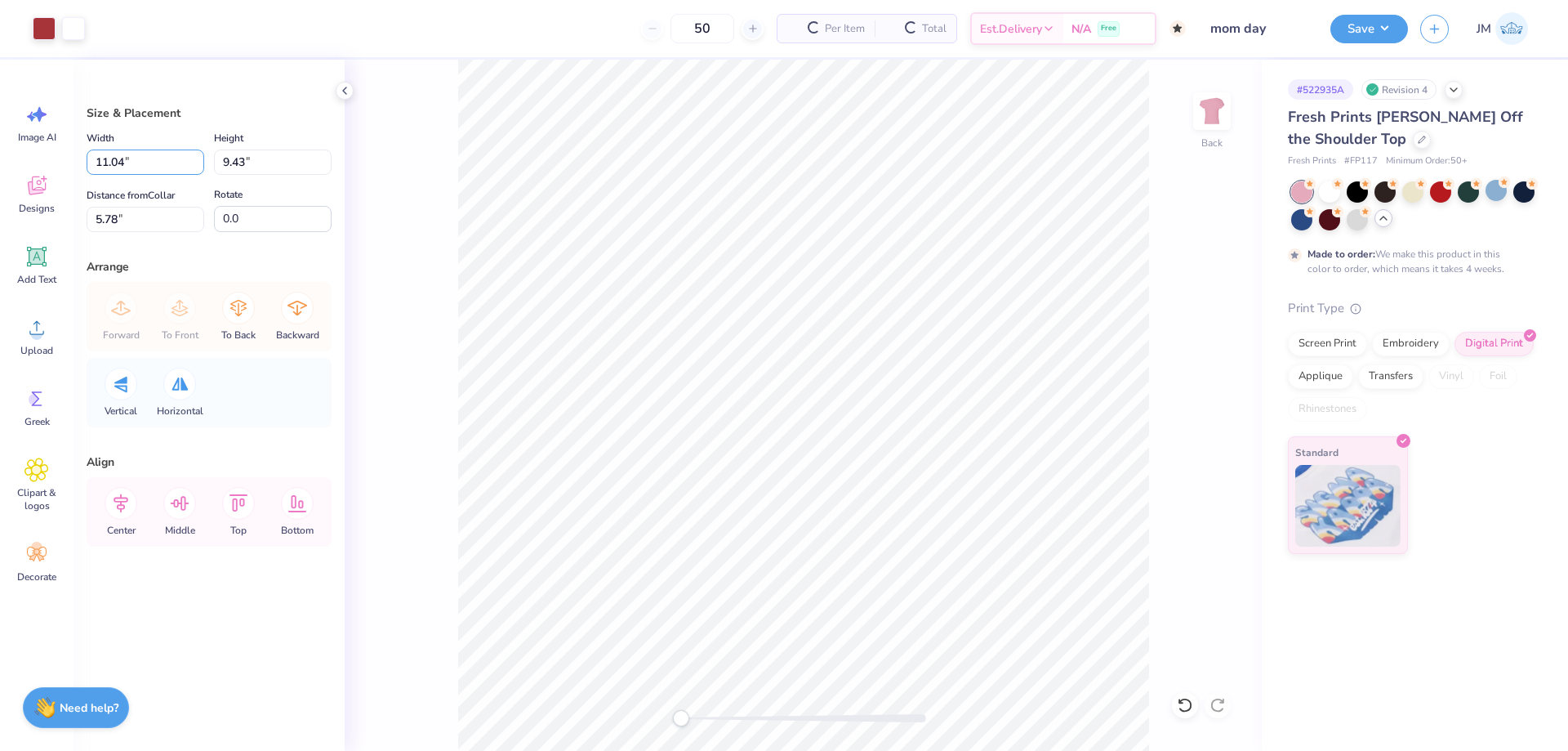
type input "7.76"
click at [885, 729] on li "Send to Back" at bounding box center [865, 731] width 129 height 32
type input "1.49"
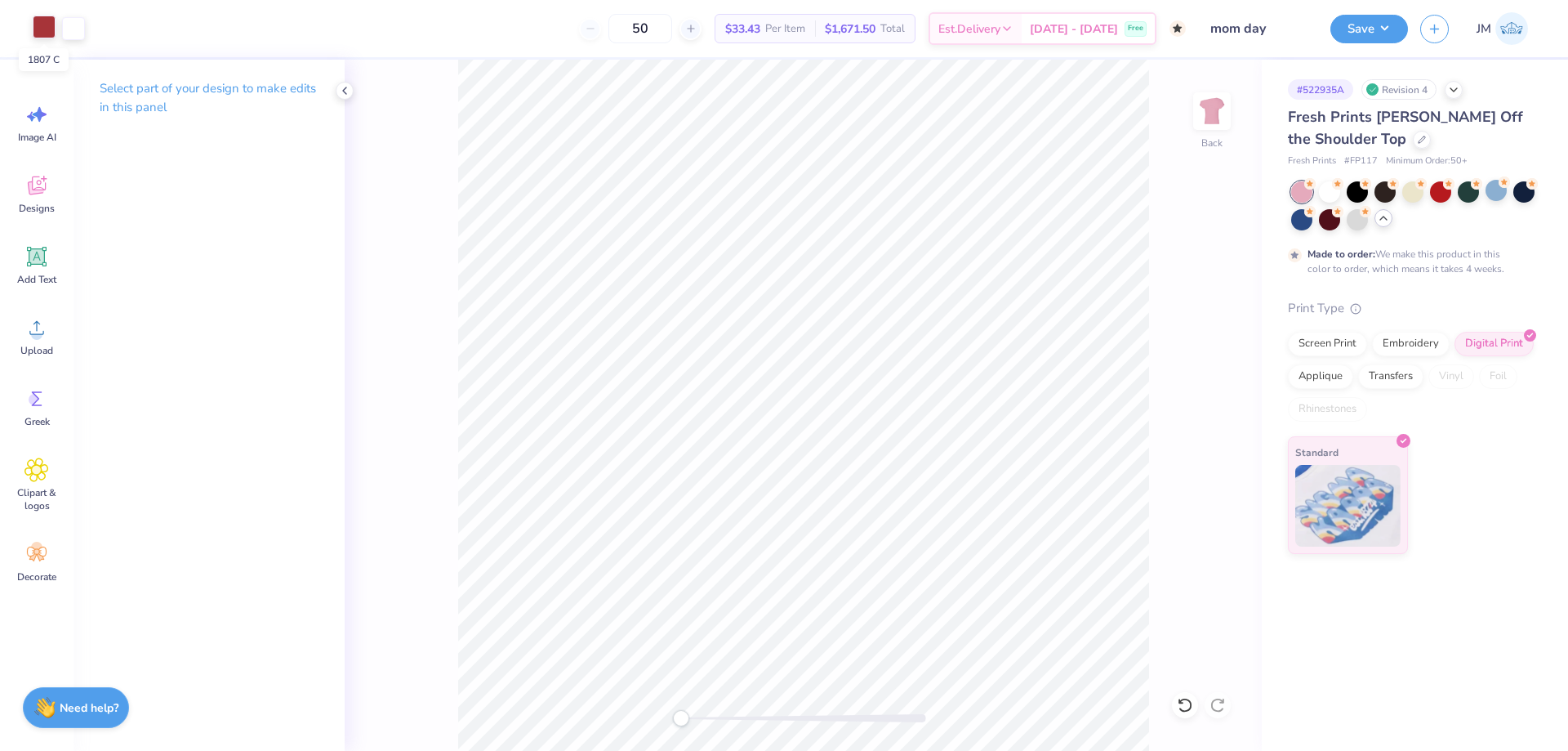
click at [37, 26] on div at bounding box center [44, 27] width 23 height 23
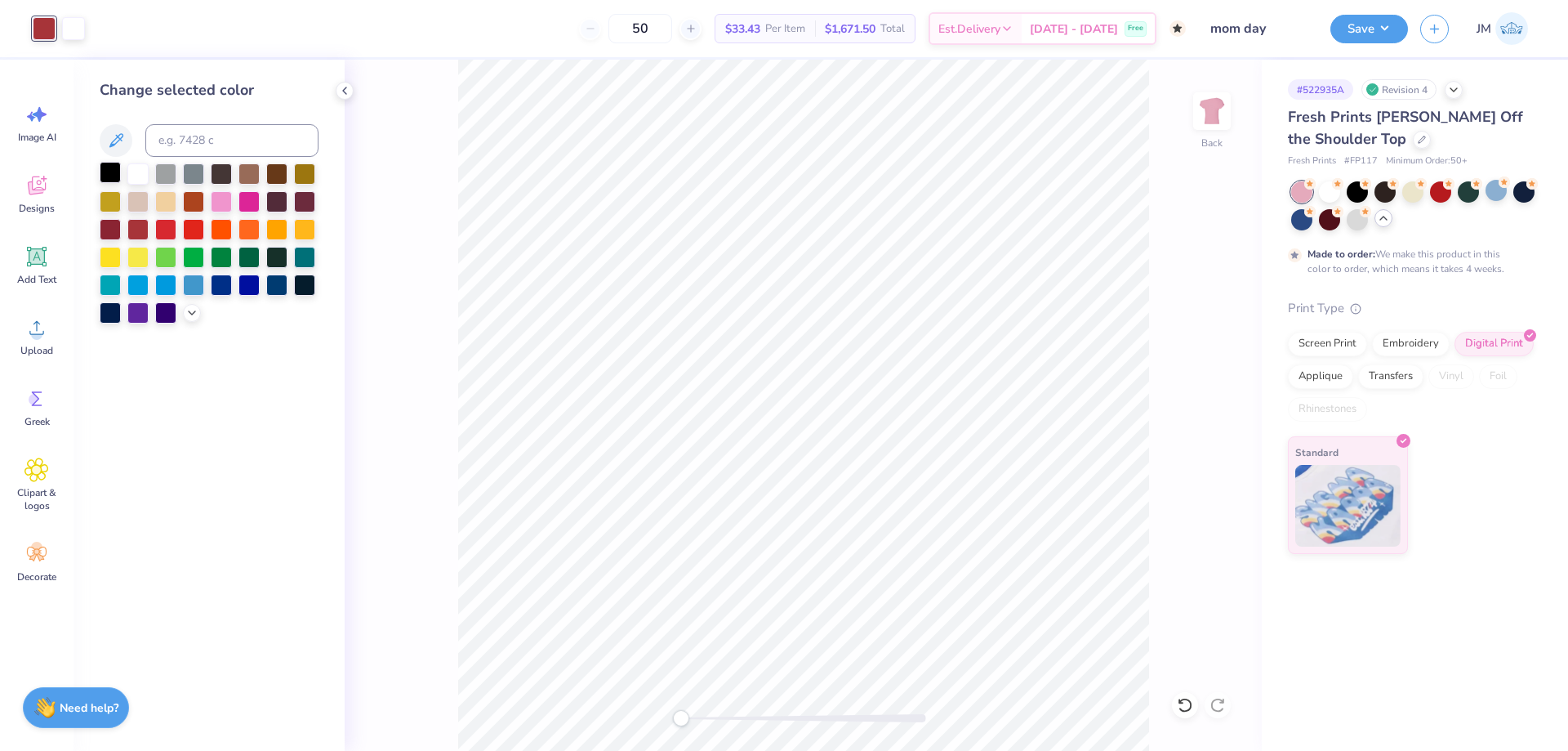
click at [112, 176] on div at bounding box center [110, 172] width 21 height 21
click at [1190, 702] on icon at bounding box center [1185, 705] width 14 height 15
click at [1188, 712] on icon at bounding box center [1185, 705] width 16 height 16
click at [1222, 705] on icon at bounding box center [1218, 705] width 16 height 16
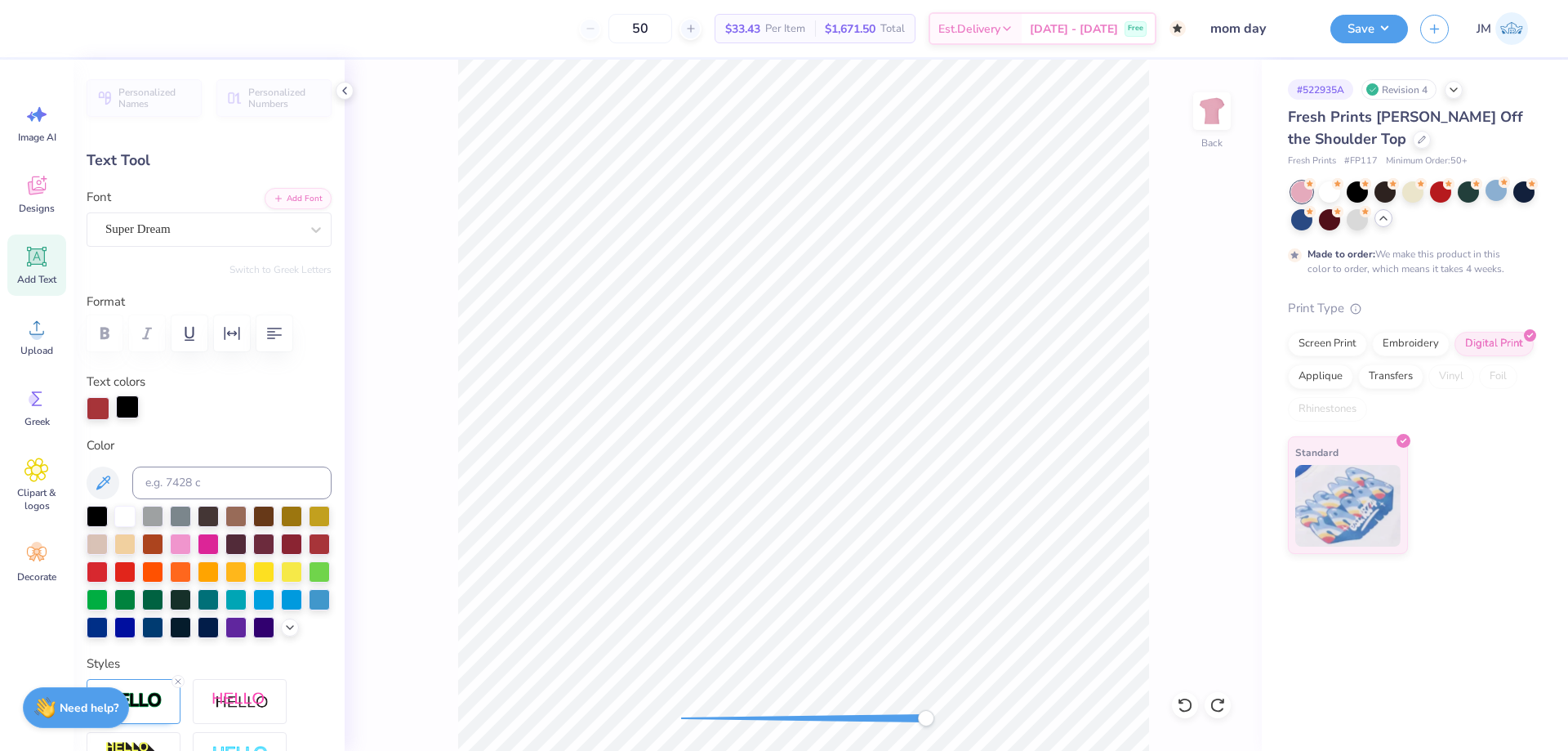
click at [129, 412] on div at bounding box center [128, 407] width 23 height 23
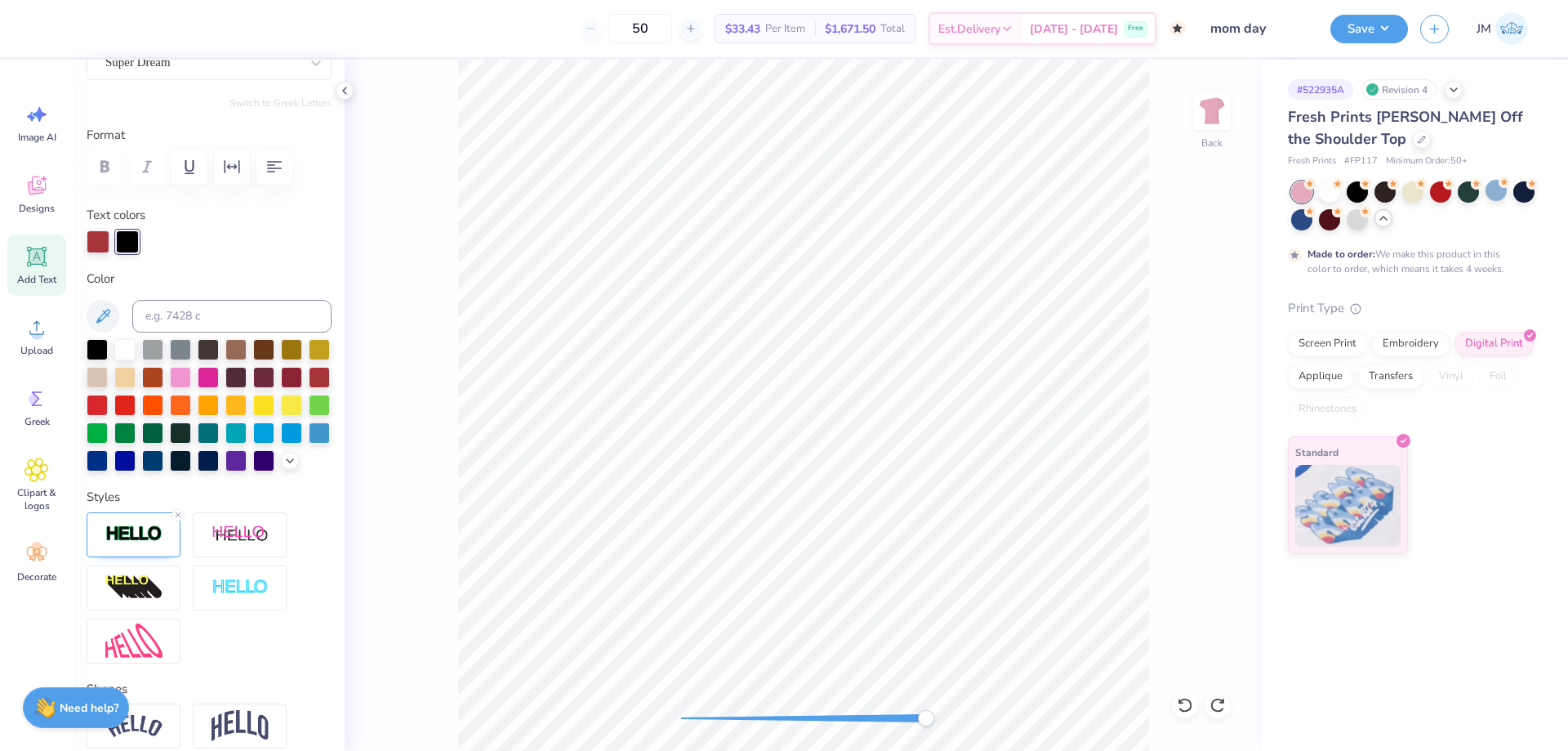
scroll to position [218, 0]
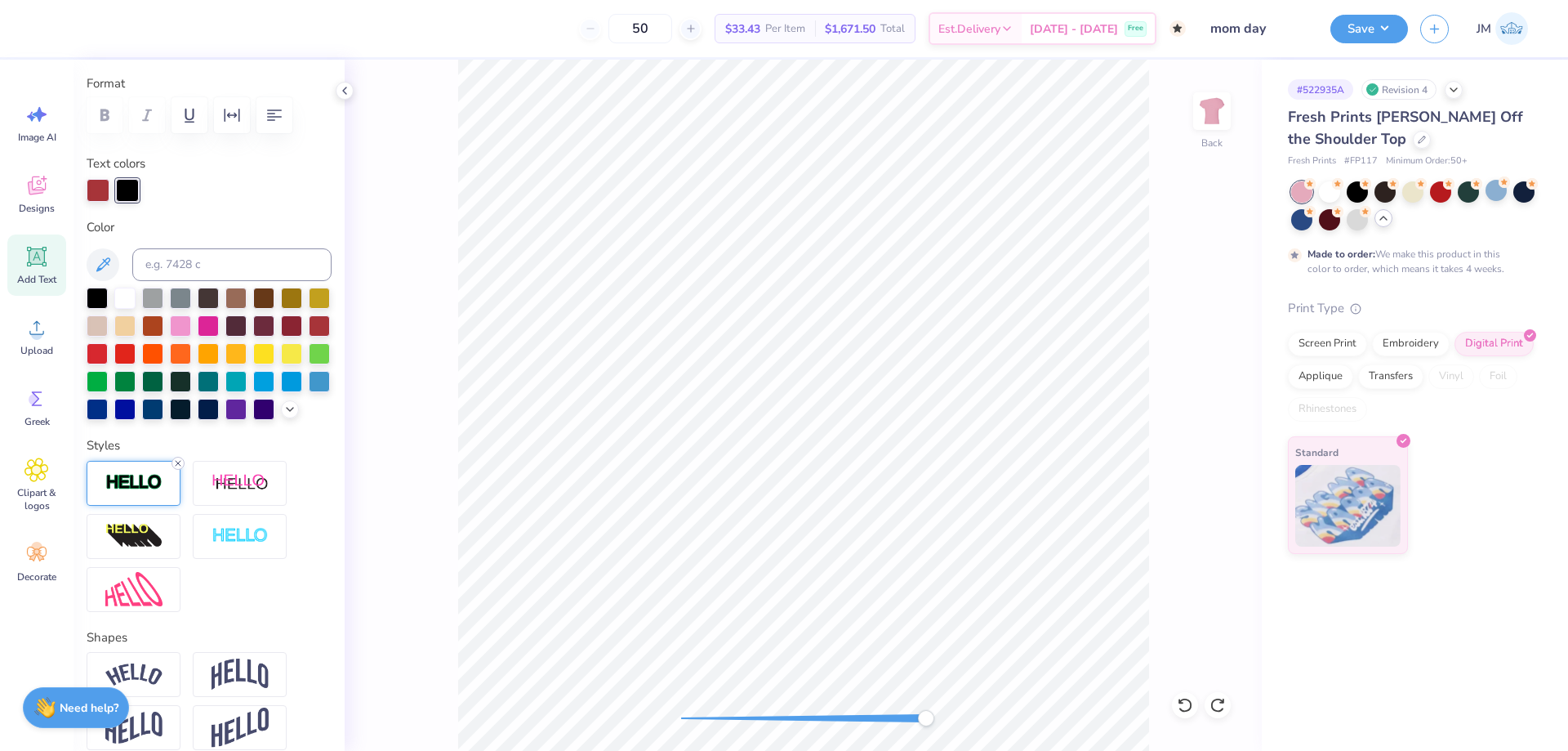
click at [179, 468] on icon at bounding box center [178, 464] width 10 height 10
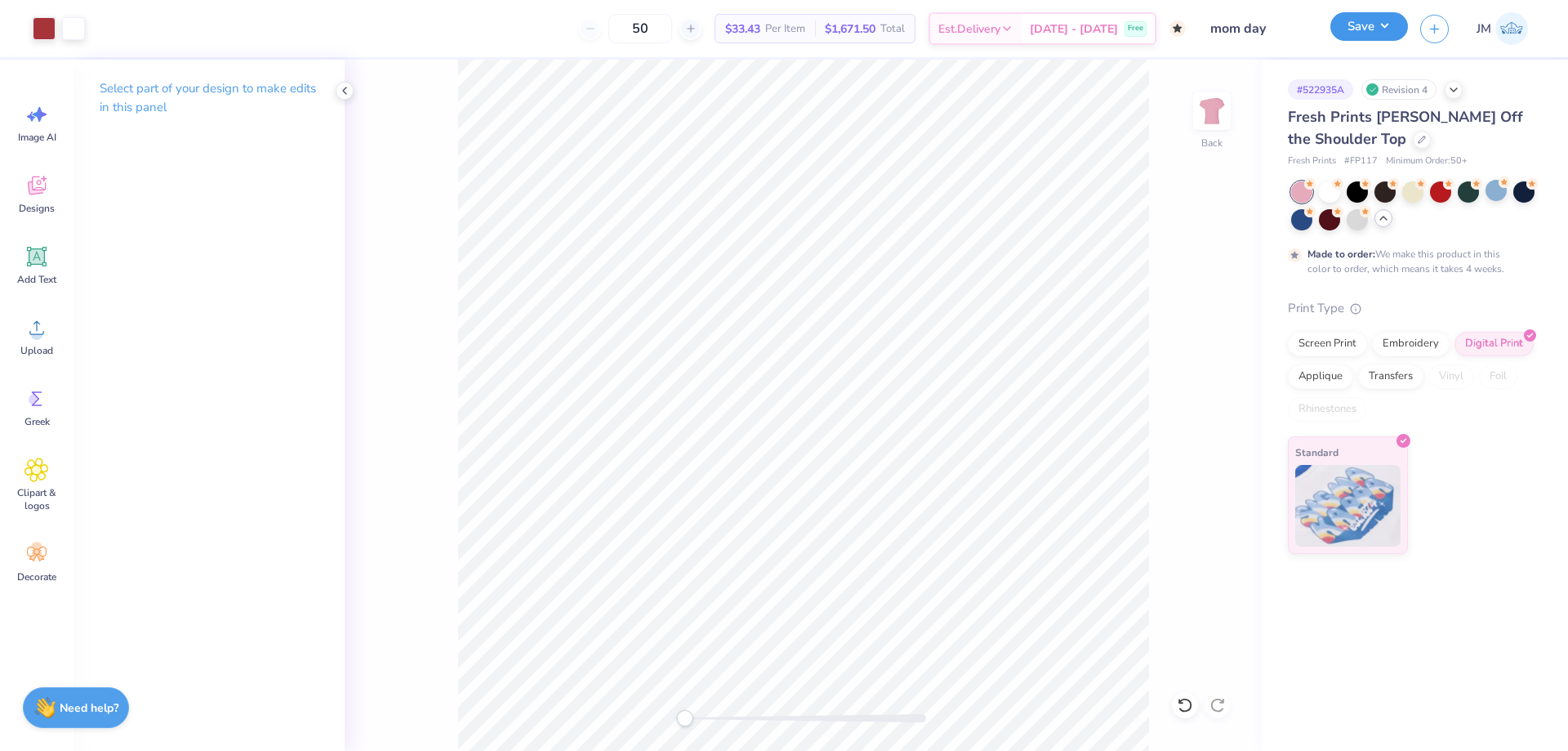
click at [1390, 18] on button "Save" at bounding box center [1370, 27] width 77 height 29
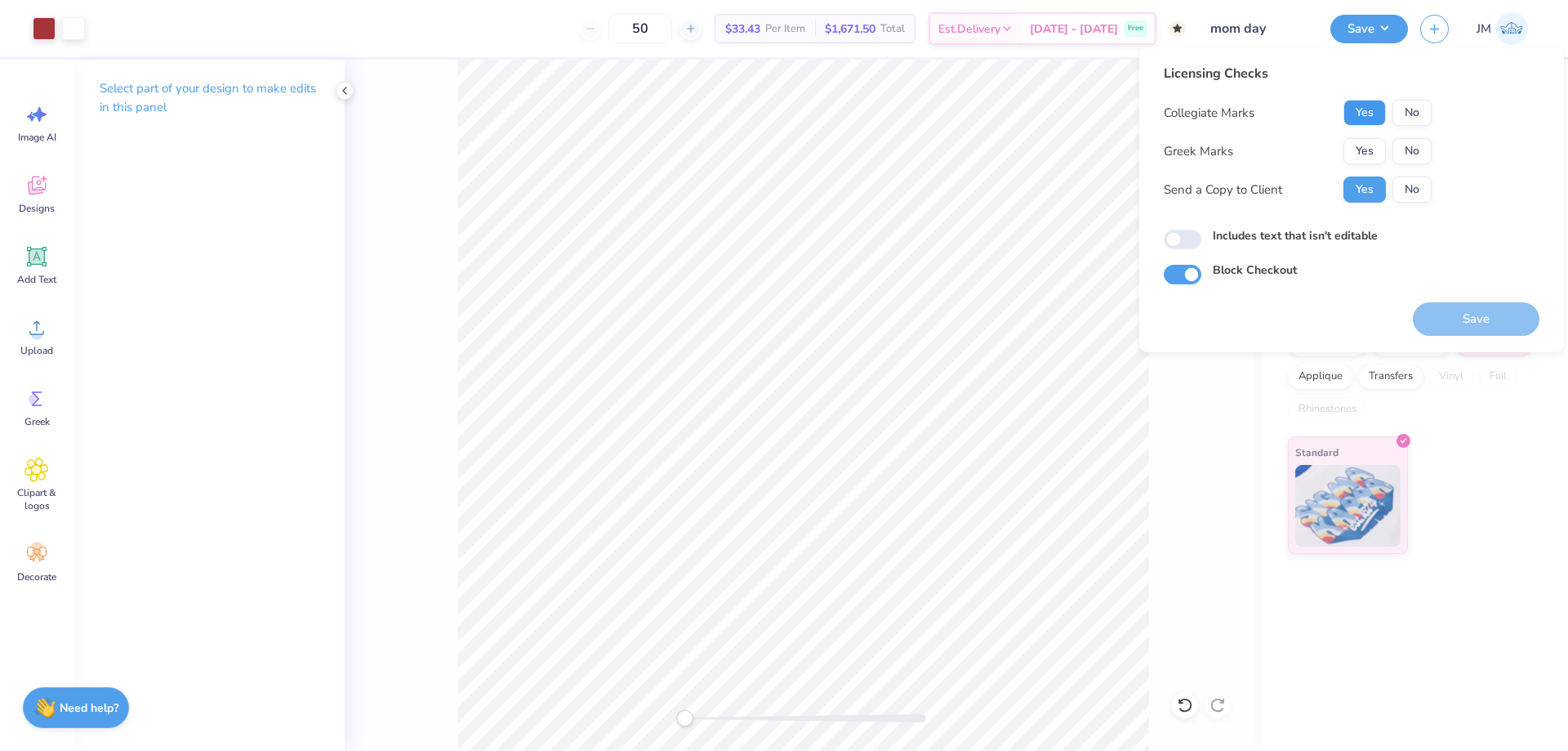
click at [1376, 119] on button "Yes" at bounding box center [1365, 112] width 43 height 26
click at [1409, 146] on button "No" at bounding box center [1412, 151] width 40 height 26
click at [1447, 338] on div "Licensing Checks Collegiate Marks Yes No Greek Marks Yes No Send a Copy to Clie…" at bounding box center [1351, 199] width 425 height 305
click at [1450, 322] on button "Save" at bounding box center [1476, 318] width 127 height 34
